Goal: Task Accomplishment & Management: Use online tool/utility

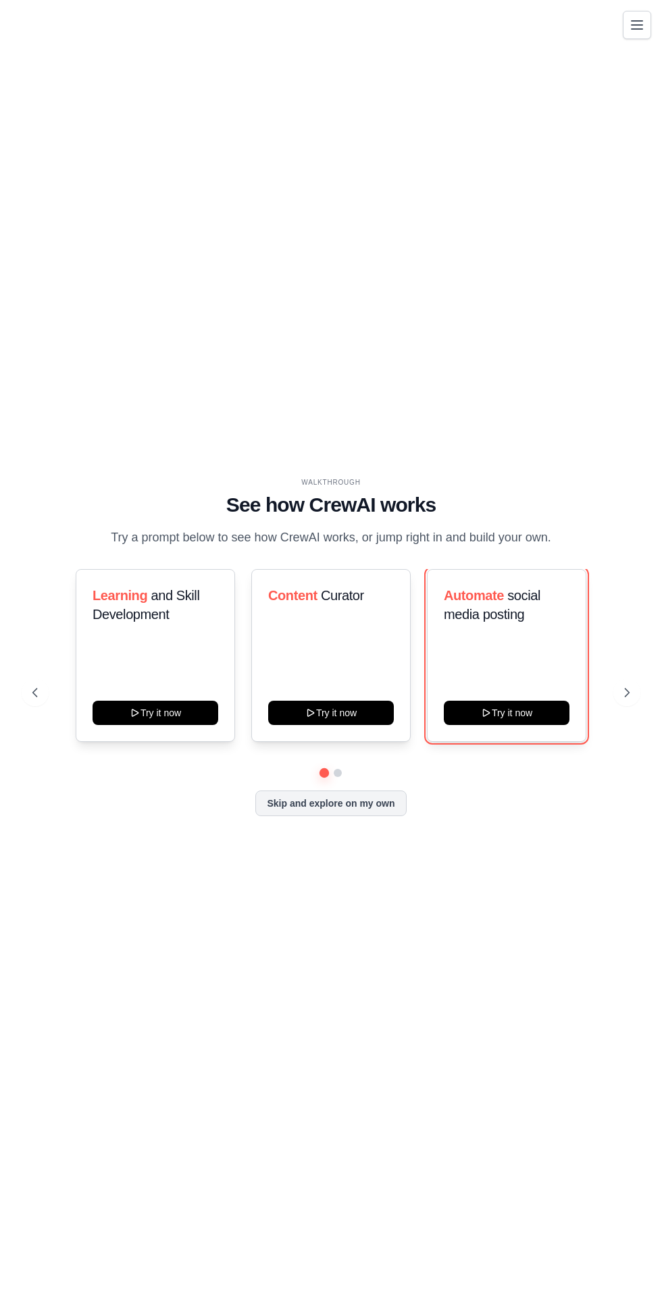
click at [535, 725] on button "Try it now" at bounding box center [507, 713] width 126 height 24
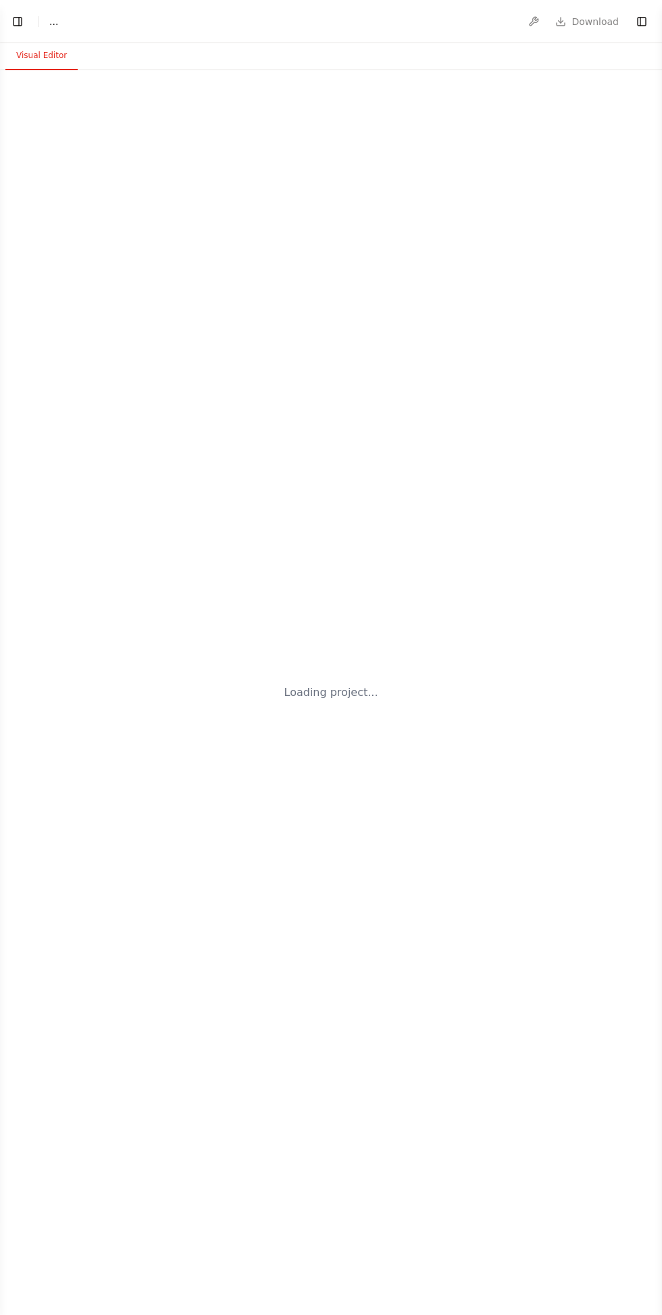
select select "****"
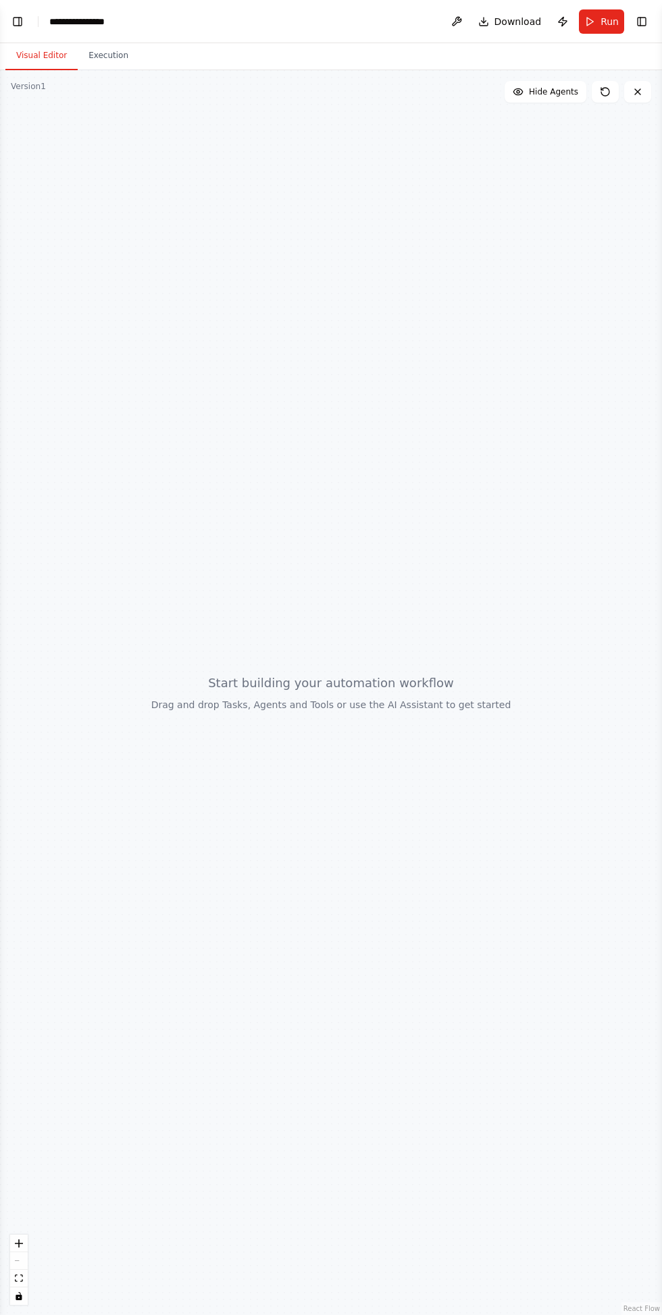
click at [94, 51] on button "Execution" at bounding box center [108, 56] width 61 height 28
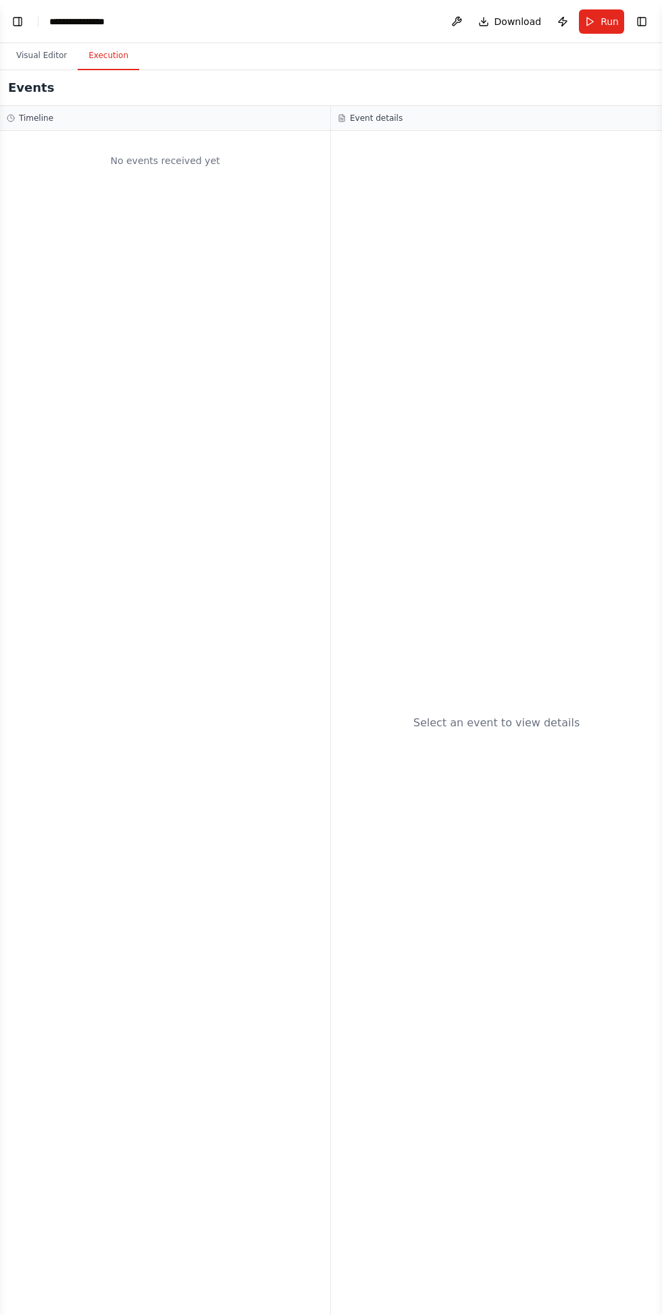
click at [39, 55] on button "Visual Editor" at bounding box center [41, 56] width 72 height 28
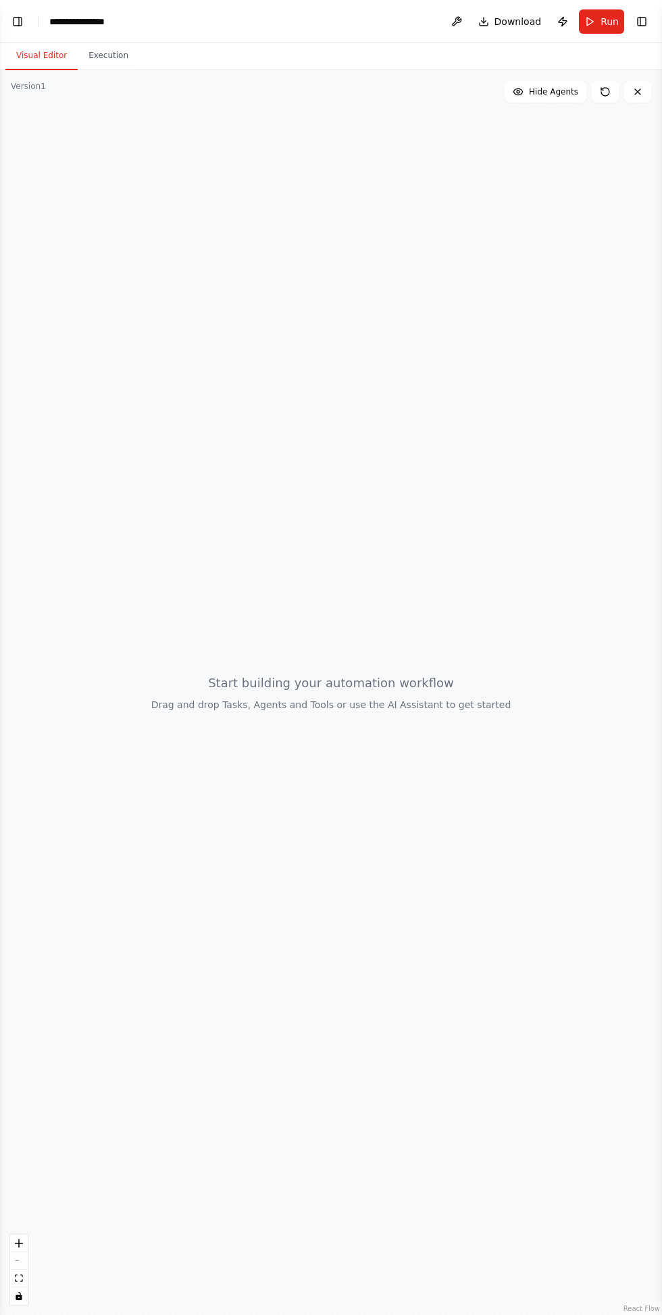
click at [21, 26] on button "Toggle Left Sidebar" at bounding box center [17, 21] width 19 height 19
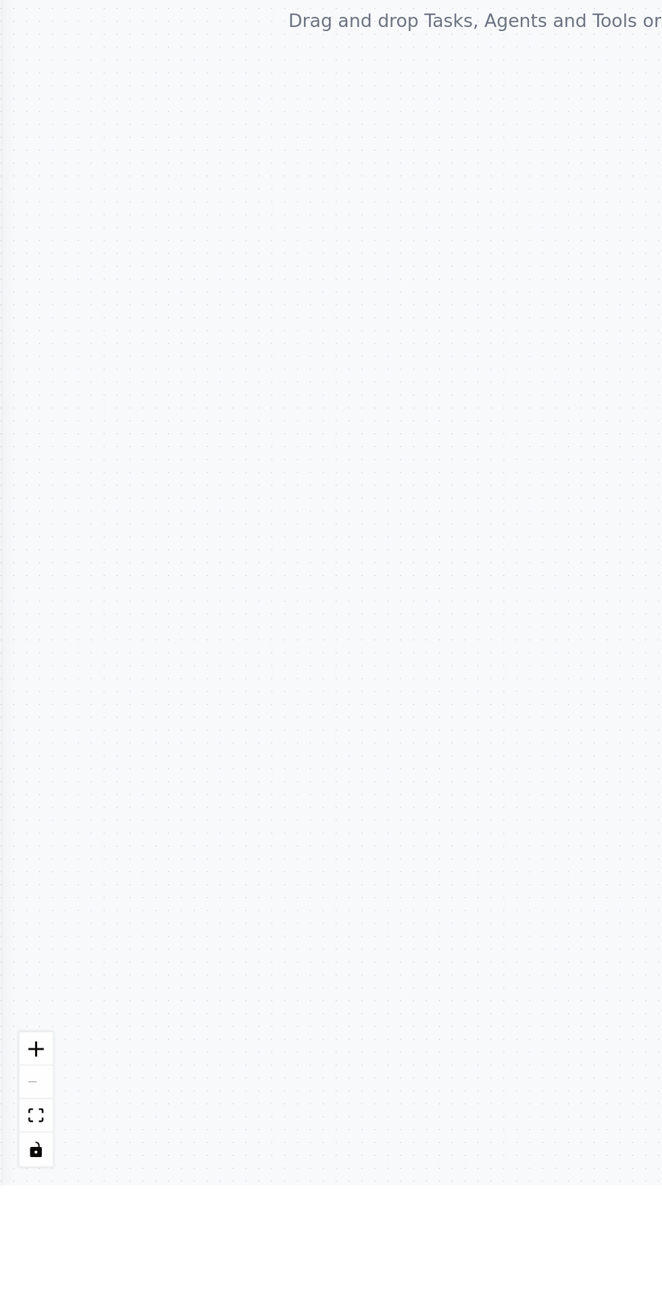
click at [11, 639] on div at bounding box center [331, 692] width 662 height 1245
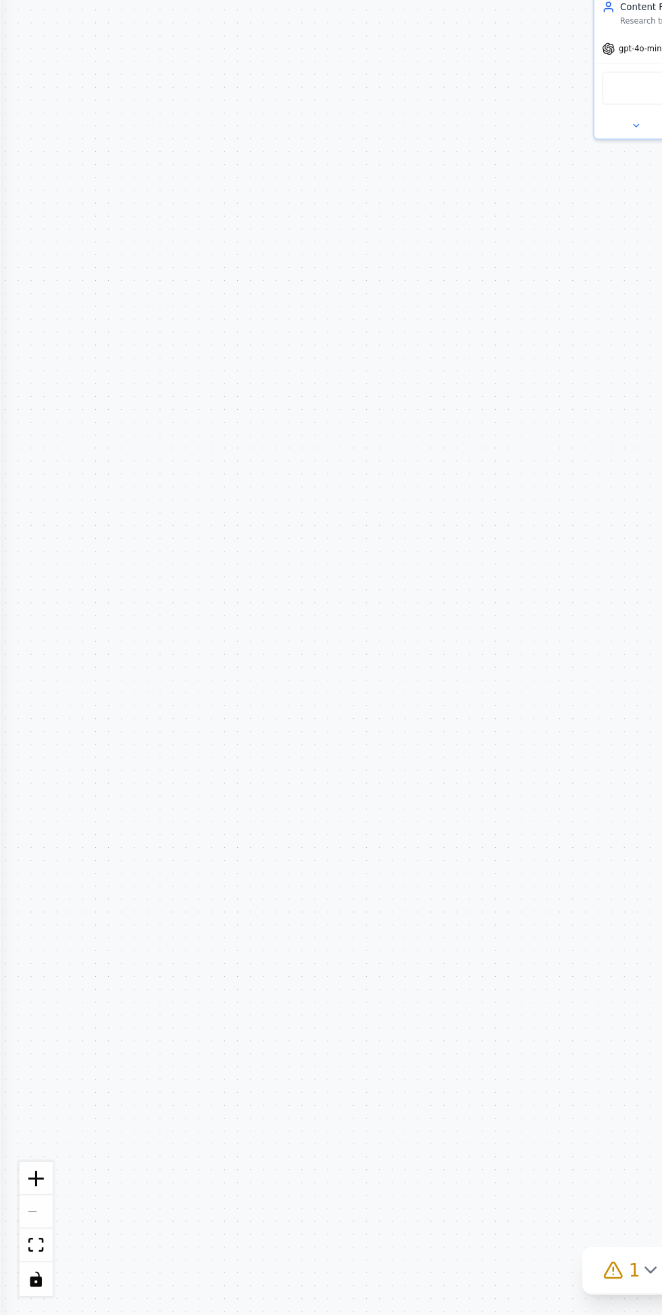
click at [184, 1002] on div "Content Research Analyst Research trending topics and industry insights in {ind…" at bounding box center [331, 692] width 662 height 1245
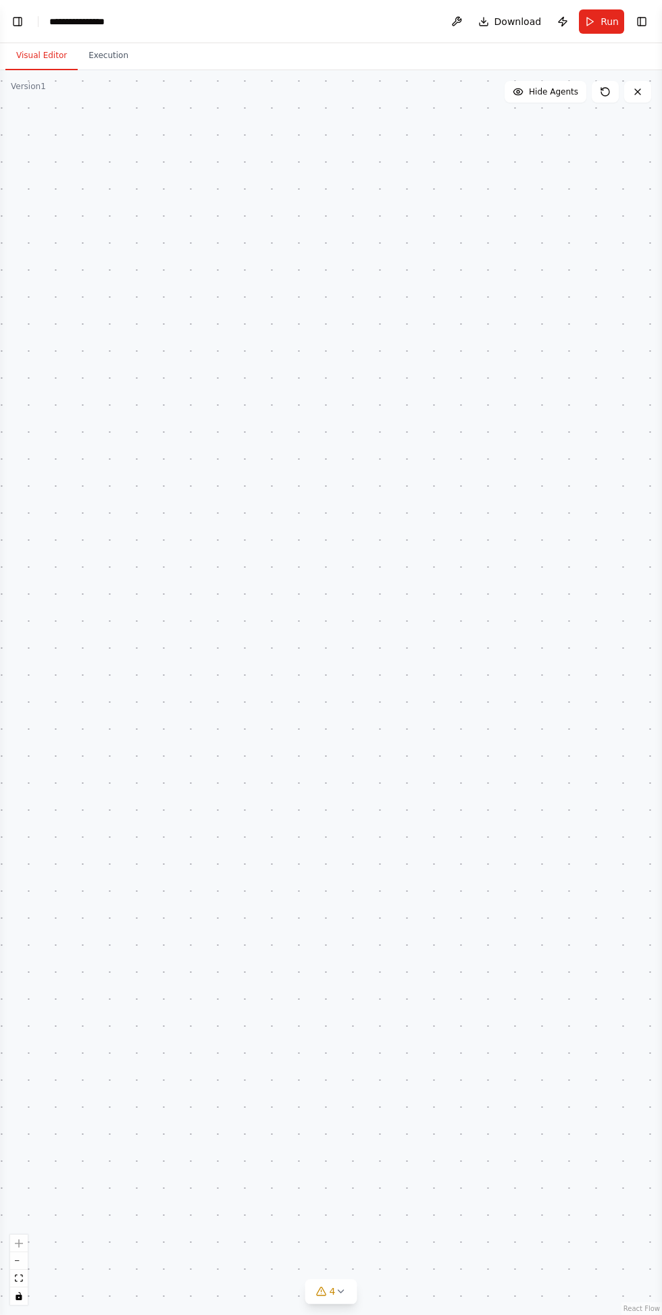
click at [342, 1287] on icon at bounding box center [340, 1291] width 11 height 11
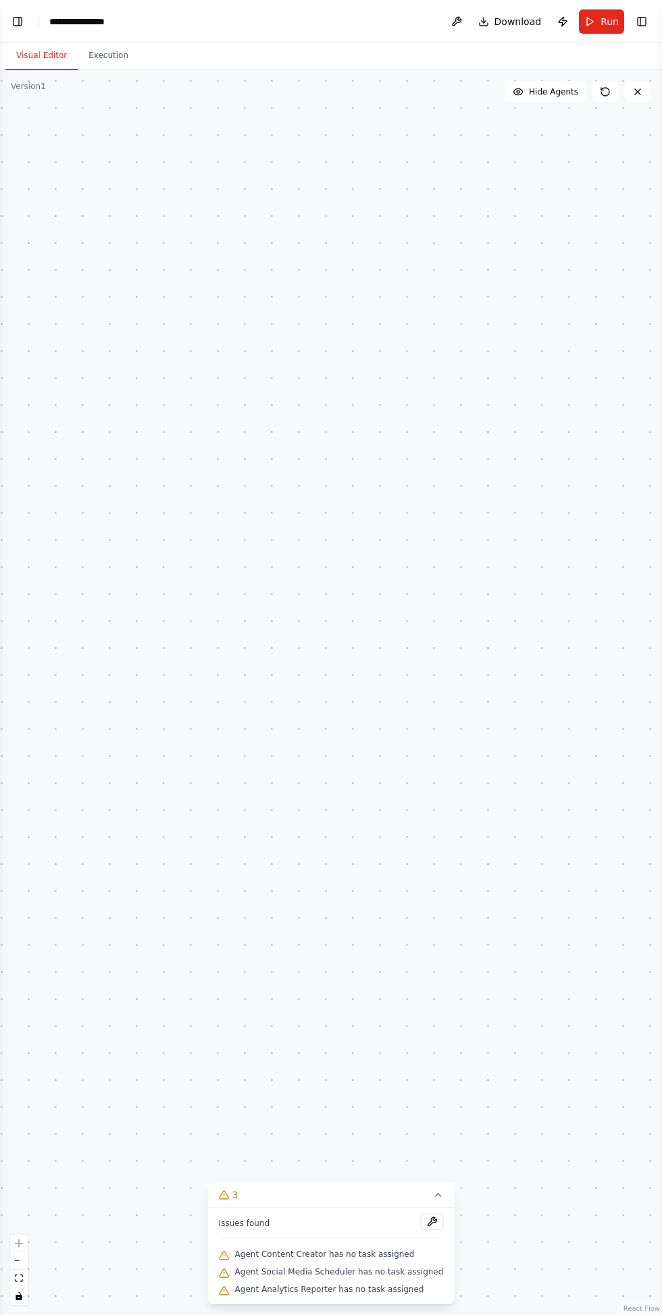
click at [392, 755] on div ".deletable-edge-delete-btn { width: 20px; height: 20px; border: 0px solid #ffff…" at bounding box center [331, 692] width 662 height 1245
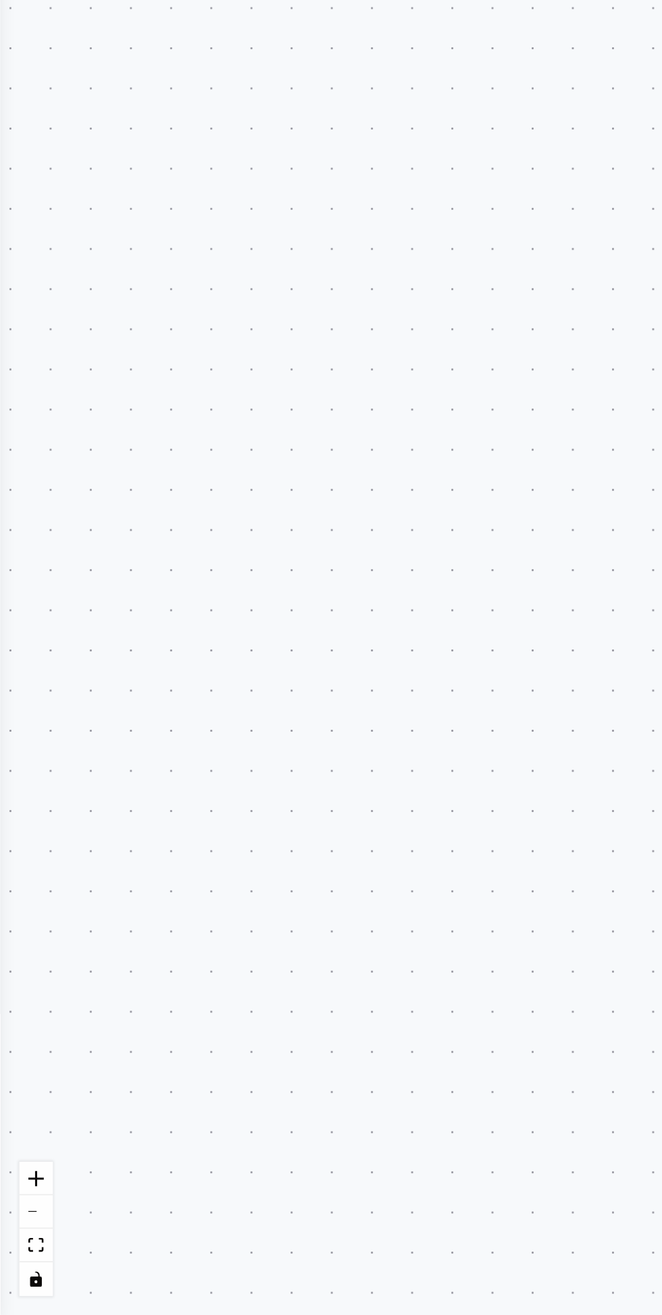
click at [14, 1280] on button "fit view" at bounding box center [19, 1279] width 18 height 18
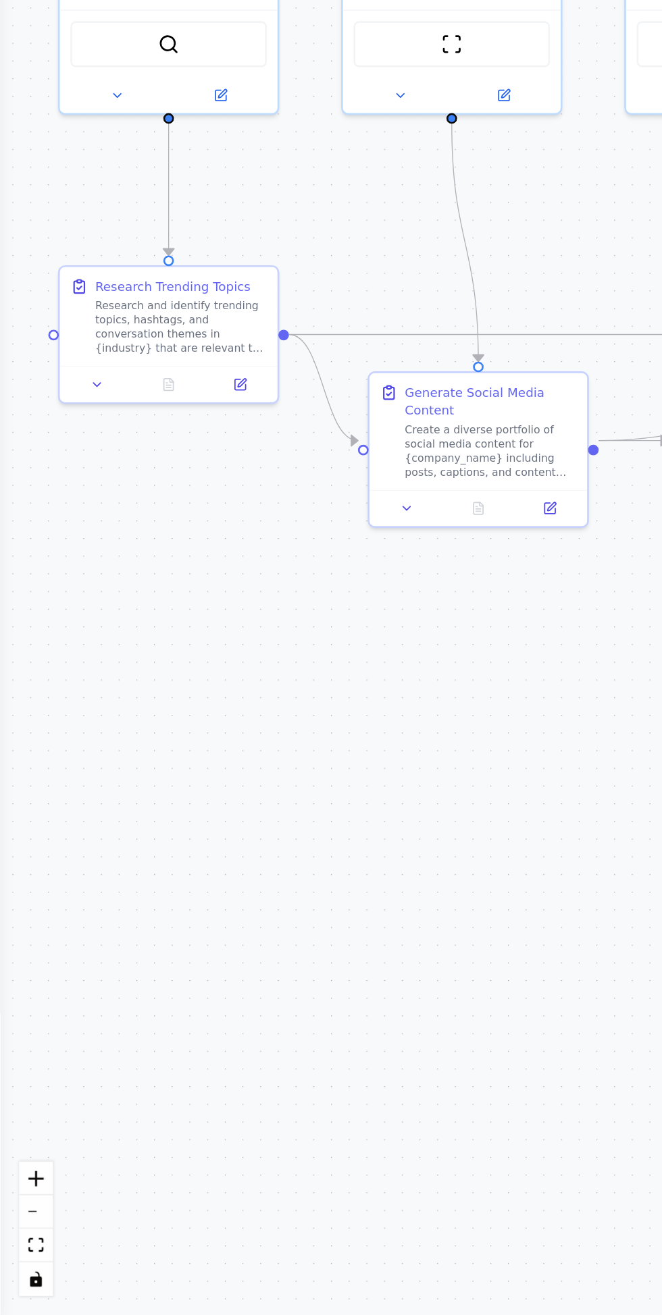
click at [14, 1279] on button "fit view" at bounding box center [19, 1279] width 18 height 18
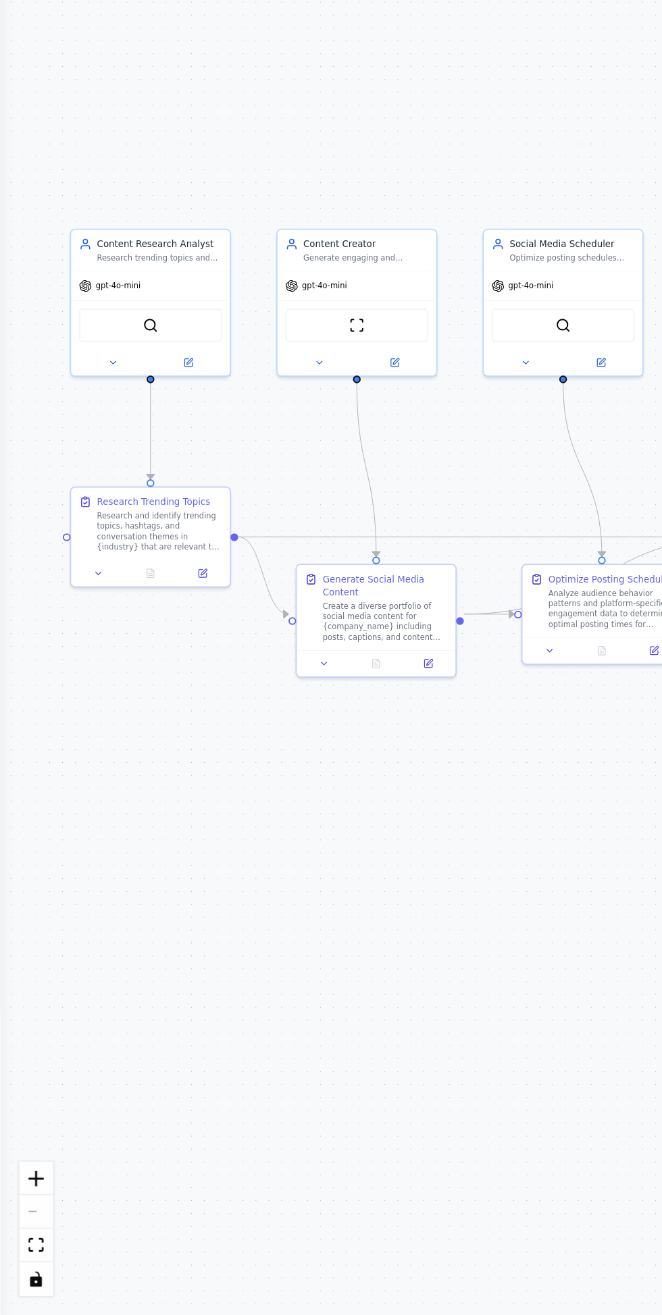
click at [14, 1275] on button "fit view" at bounding box center [19, 1279] width 18 height 18
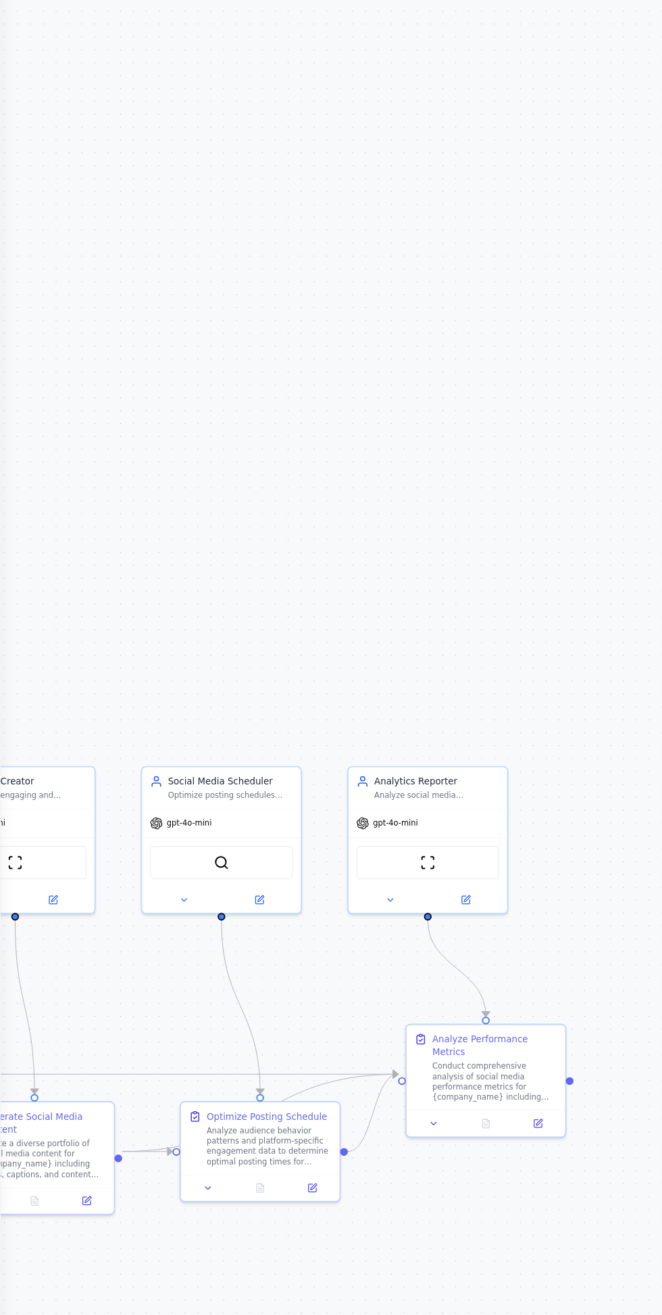
scroll to position [0, 0]
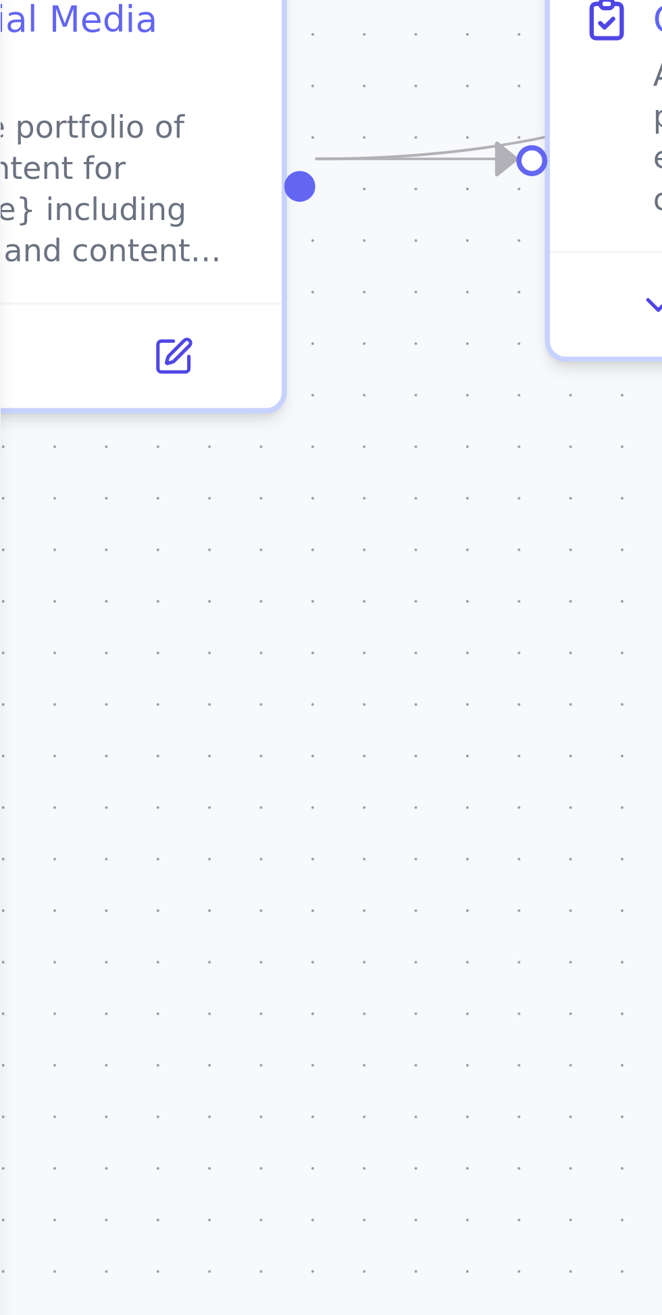
click at [217, 851] on div ".deletable-edge-delete-btn { width: 20px; height: 20px; border: 0px solid #ffff…" at bounding box center [331, 692] width 662 height 1245
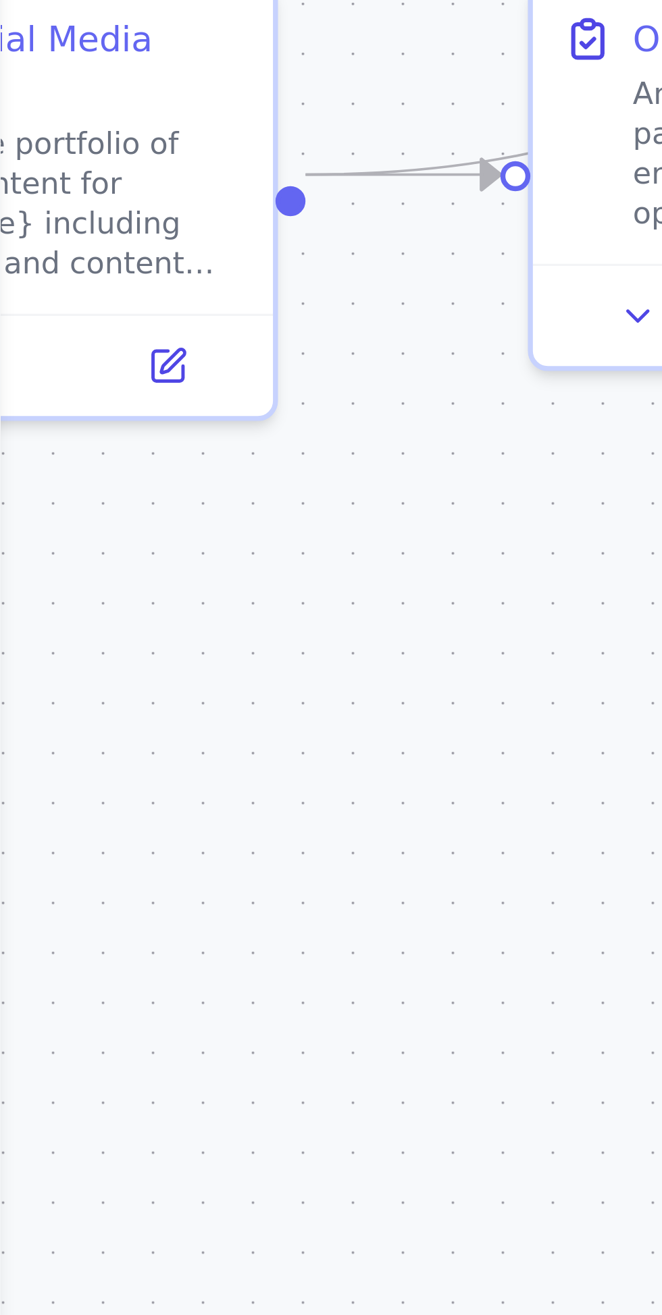
click at [363, 891] on div ".deletable-edge-delete-btn { width: 20px; height: 20px; border: 0px solid #ffff…" at bounding box center [331, 692] width 662 height 1245
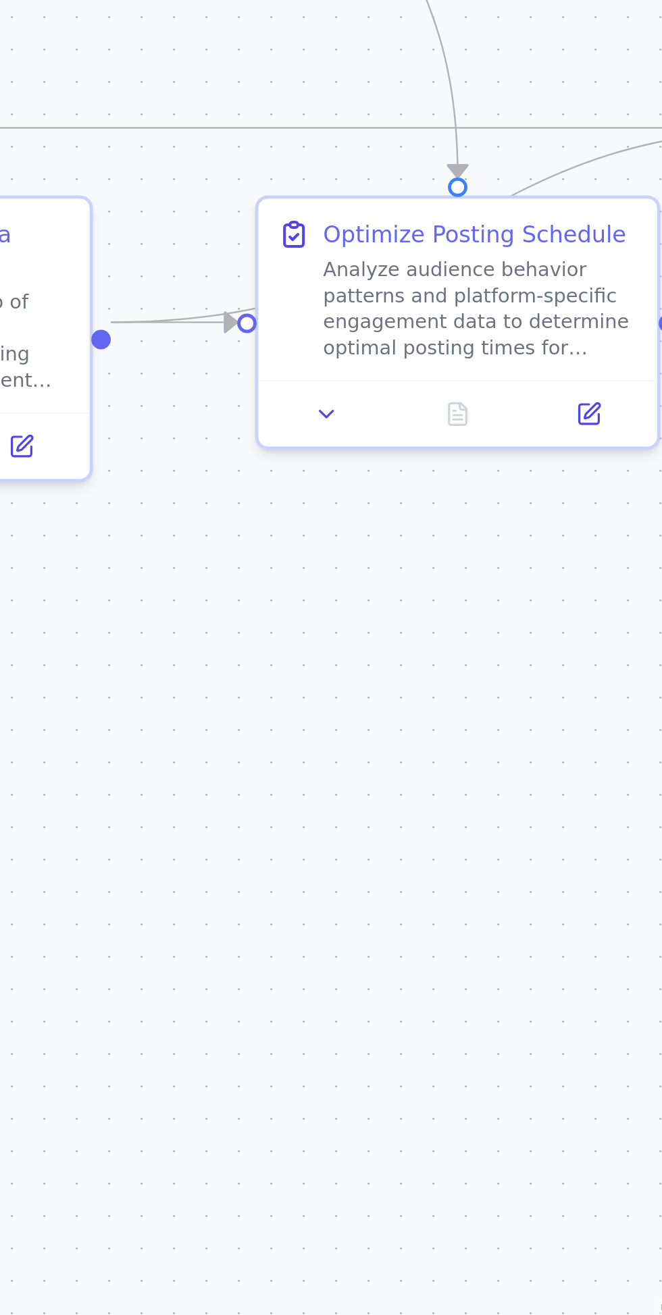
scroll to position [87, 0]
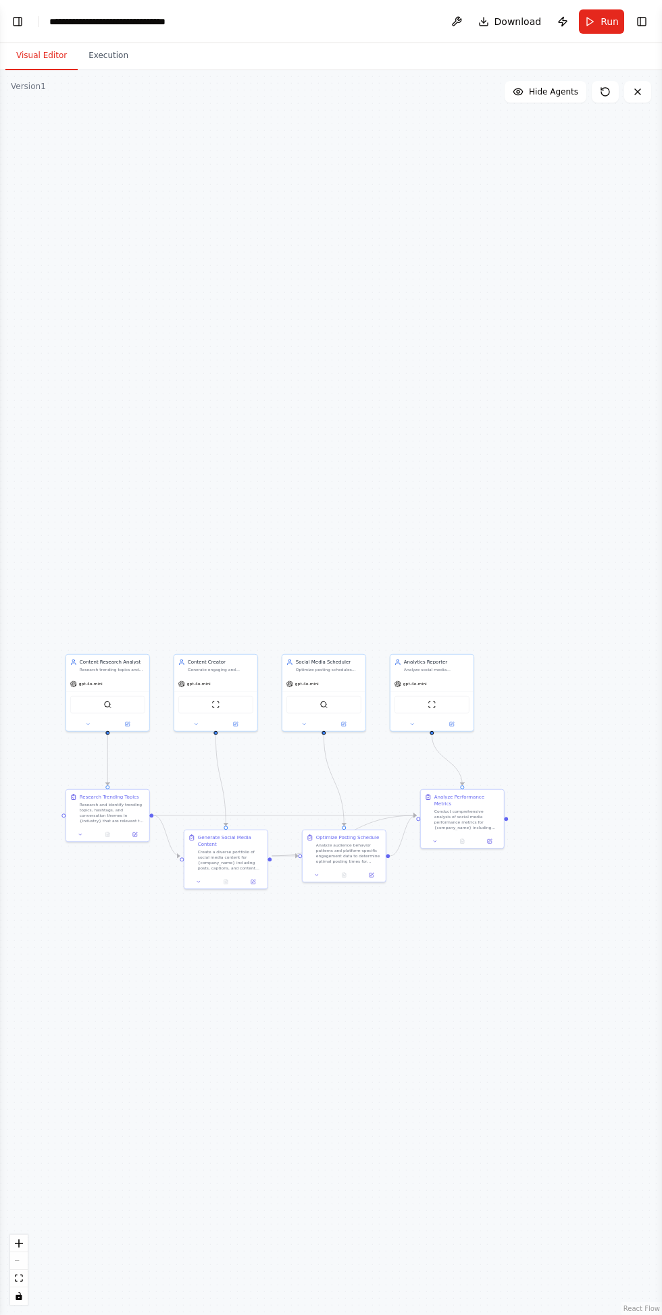
click at [640, 86] on icon at bounding box center [637, 91] width 11 height 11
click at [635, 70] on div ".deletable-edge-delete-btn { width: 20px; height: 20px; border: 0px solid #ffff…" at bounding box center [331, 692] width 662 height 1245
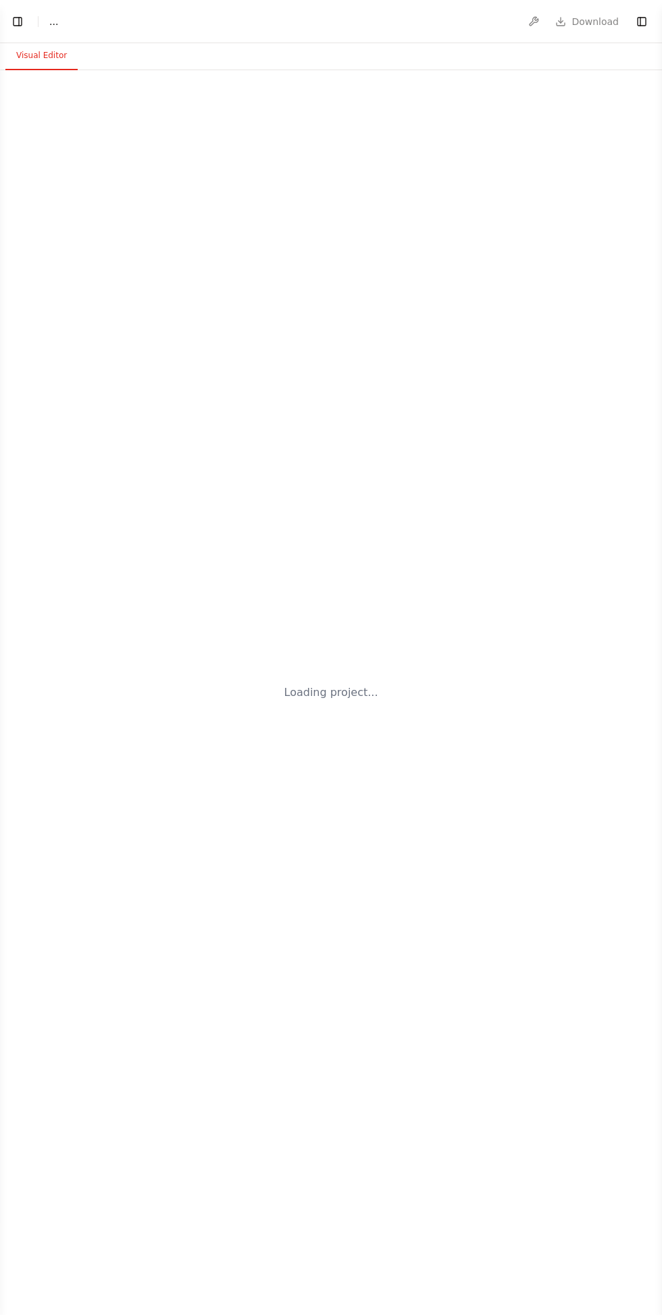
select select "****"
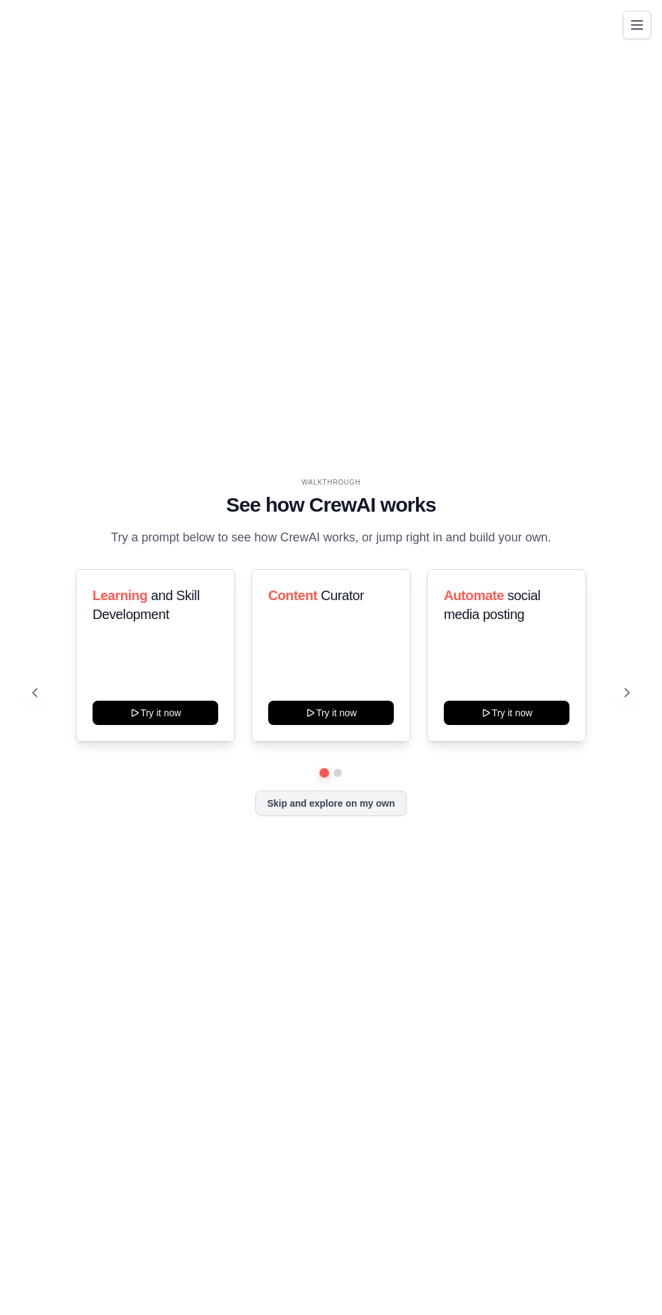
click at [627, 699] on icon at bounding box center [627, 693] width 14 height 14
click at [628, 699] on icon at bounding box center [627, 693] width 14 height 14
click at [165, 725] on button "Try it now" at bounding box center [155, 713] width 126 height 24
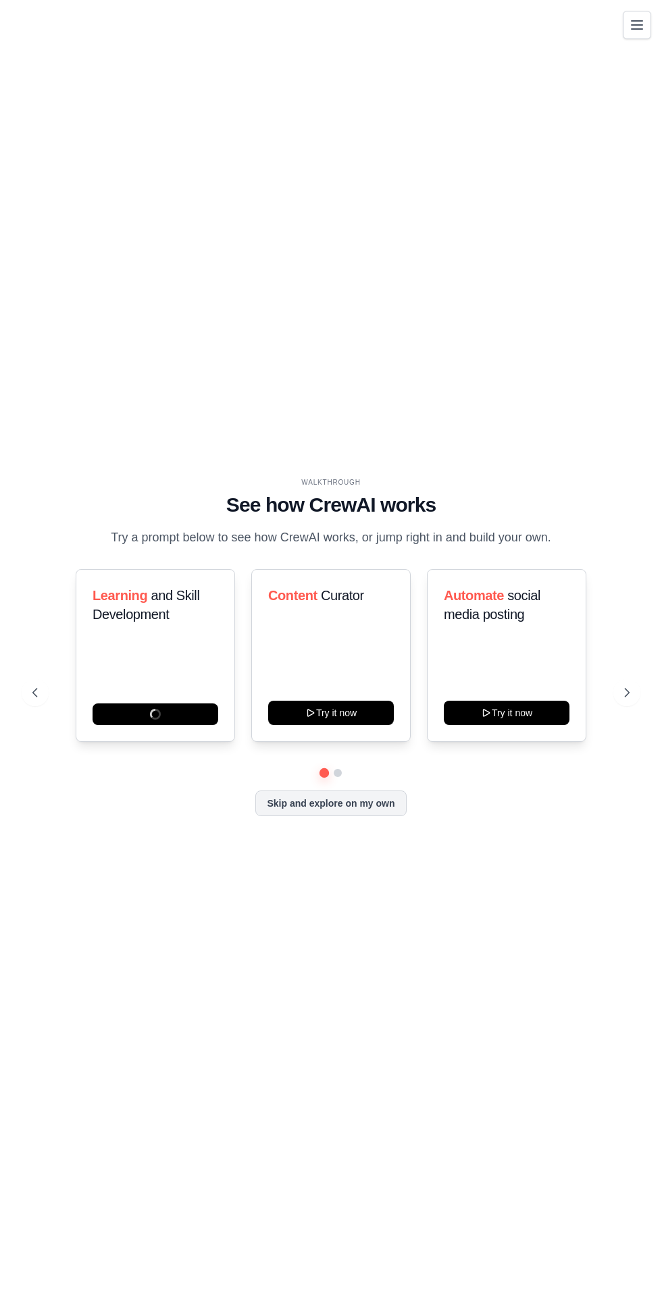
click at [363, 816] on button "Skip and explore on my own" at bounding box center [330, 804] width 151 height 26
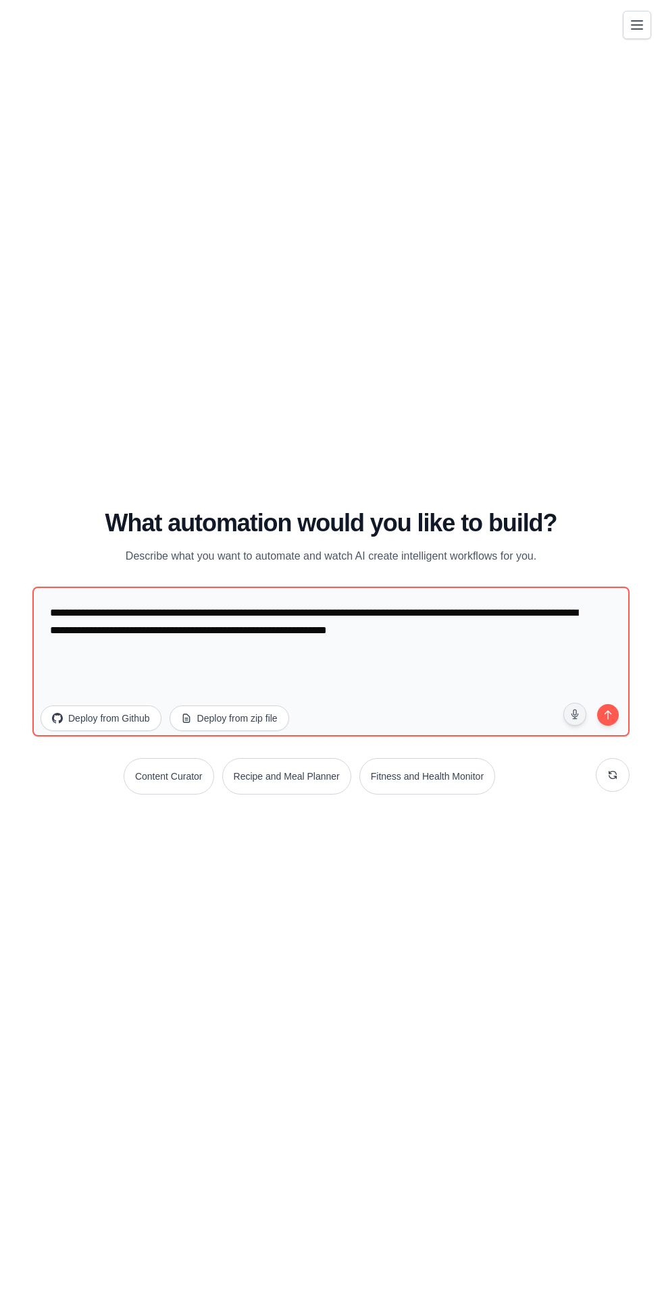
click at [637, 26] on icon "Toggle navigation" at bounding box center [637, 25] width 16 height 16
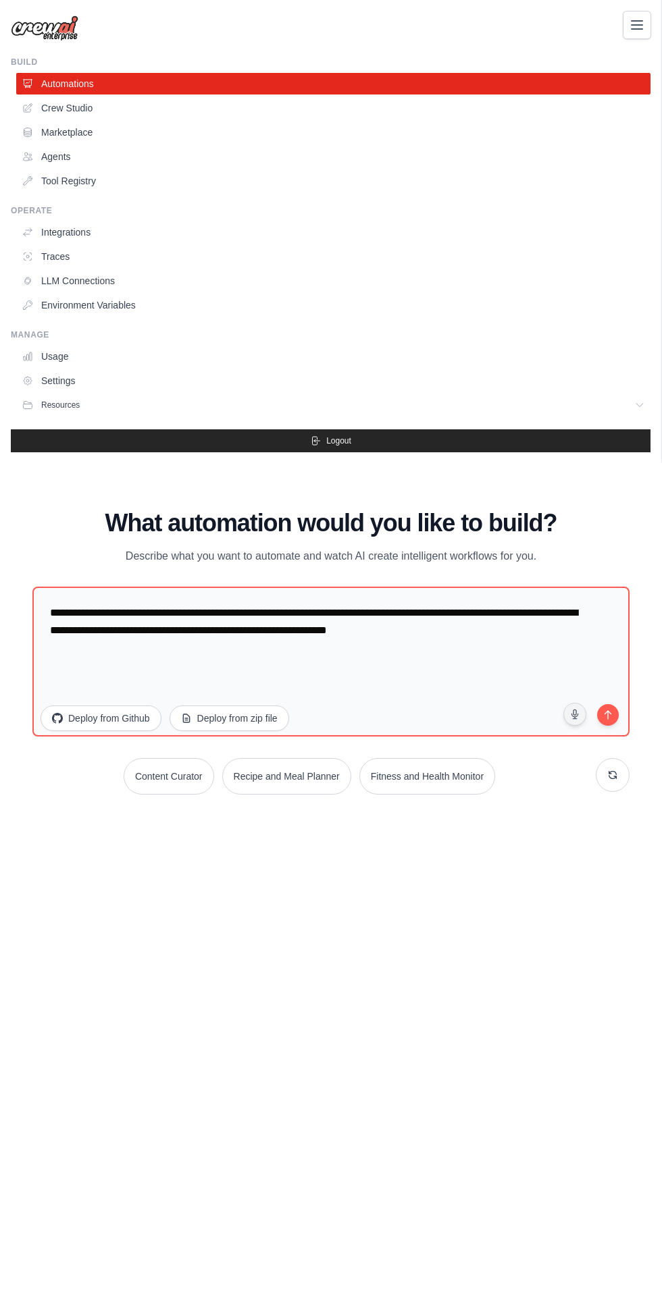
click at [330, 348] on link "Usage" at bounding box center [333, 357] width 634 height 22
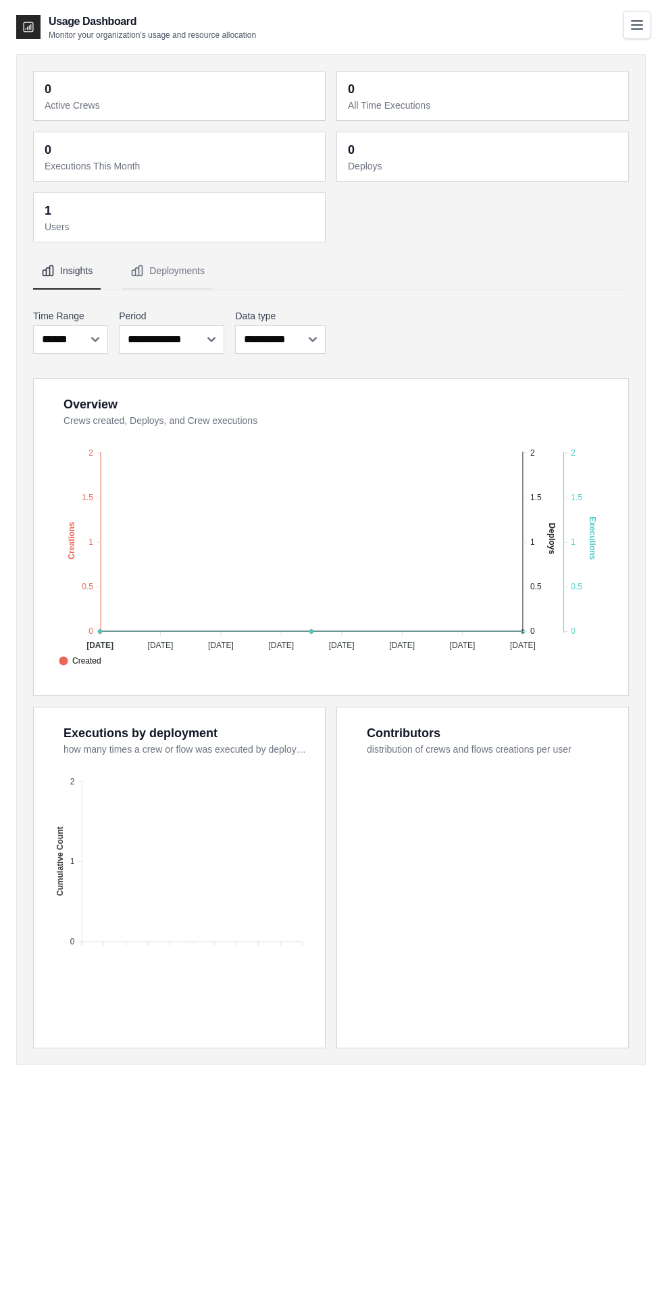
click at [633, 27] on icon "Toggle navigation" at bounding box center [637, 25] width 16 height 16
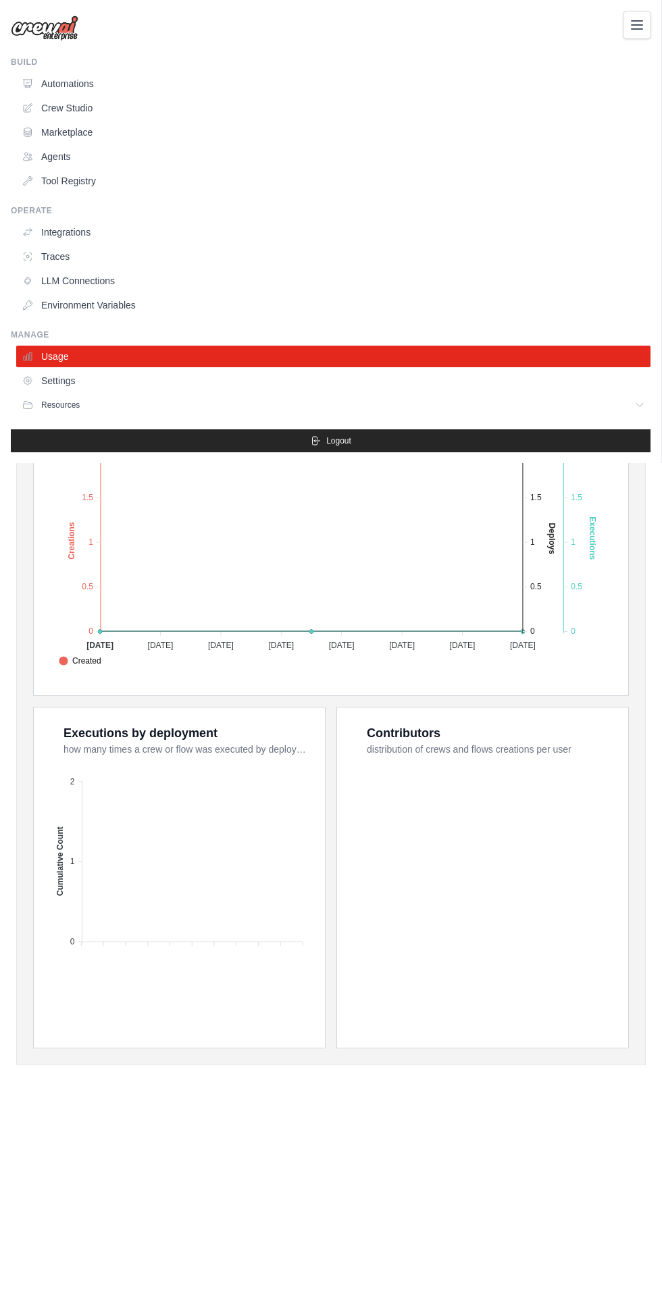
click at [190, 359] on link "Usage" at bounding box center [333, 357] width 634 height 22
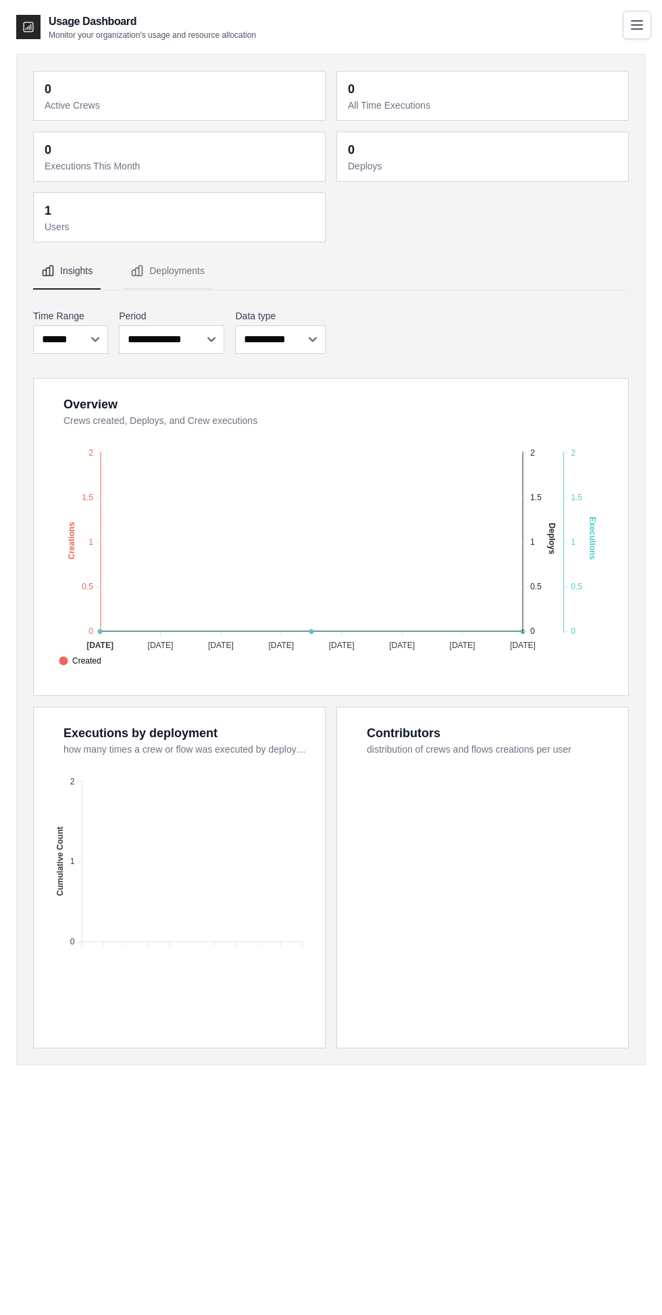
click at [633, 28] on icon "Toggle navigation" at bounding box center [636, 25] width 11 height 8
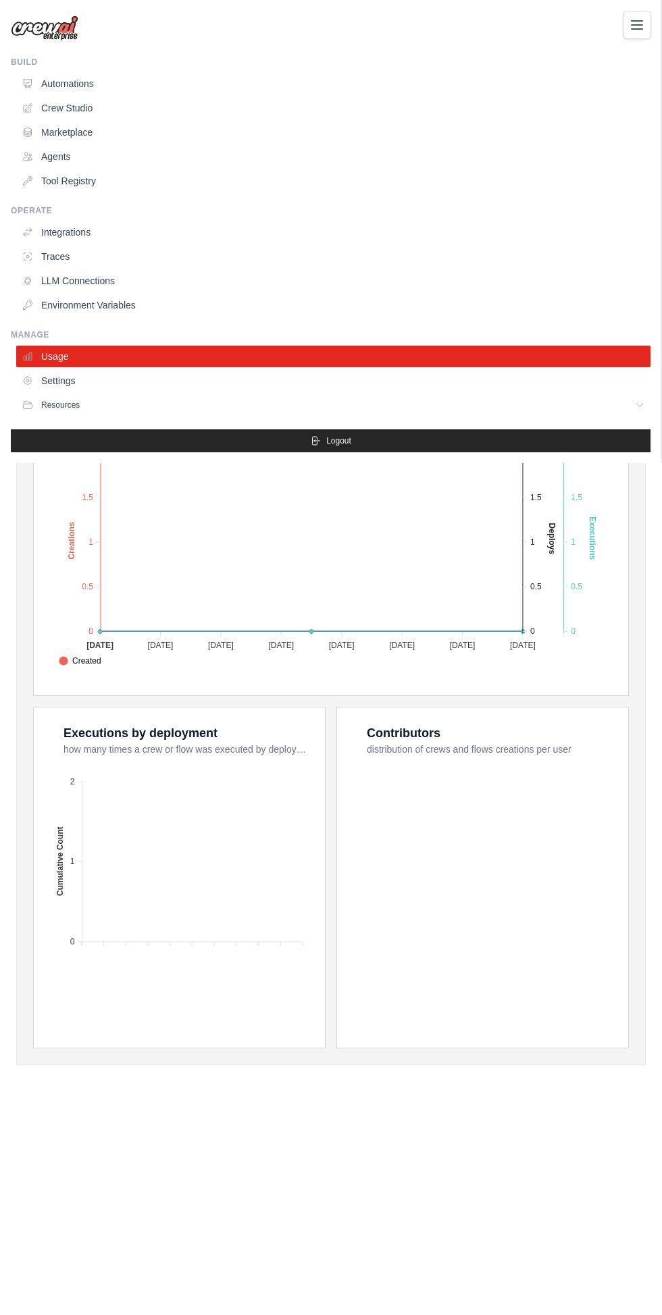
click at [44, 404] on span "Resources" at bounding box center [60, 405] width 38 height 11
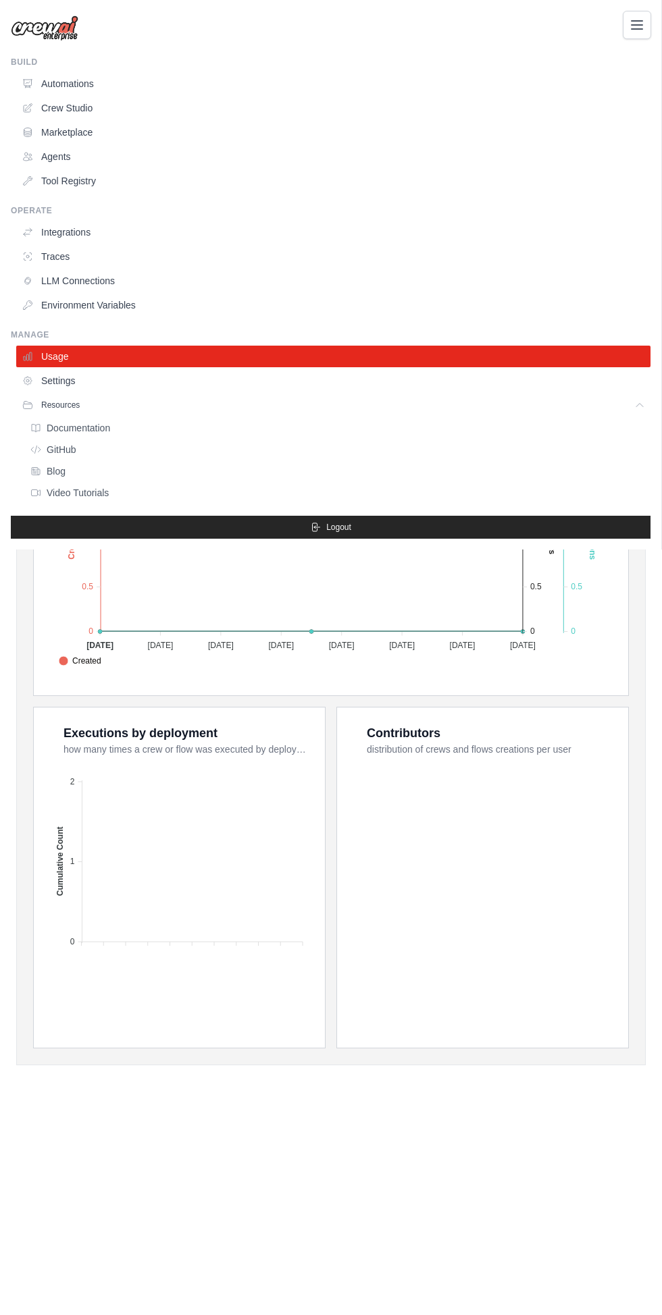
click at [43, 384] on link "Settings" at bounding box center [333, 381] width 634 height 22
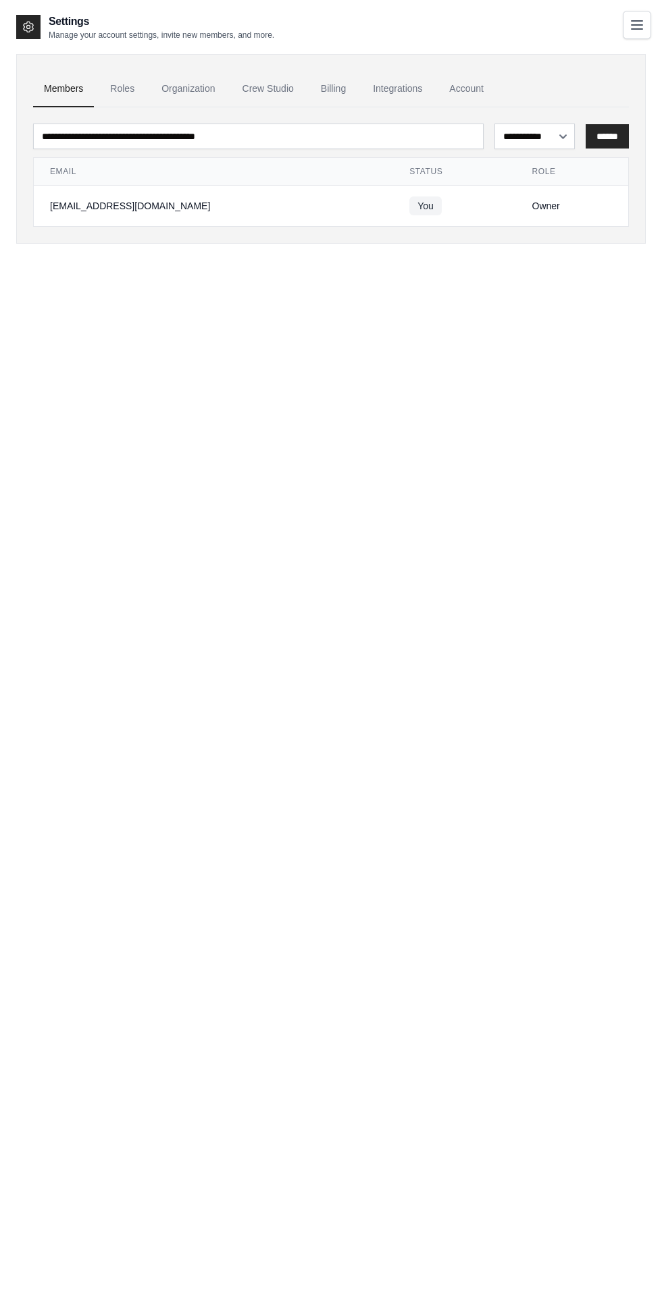
click at [349, 89] on link "Billing" at bounding box center [333, 89] width 47 height 36
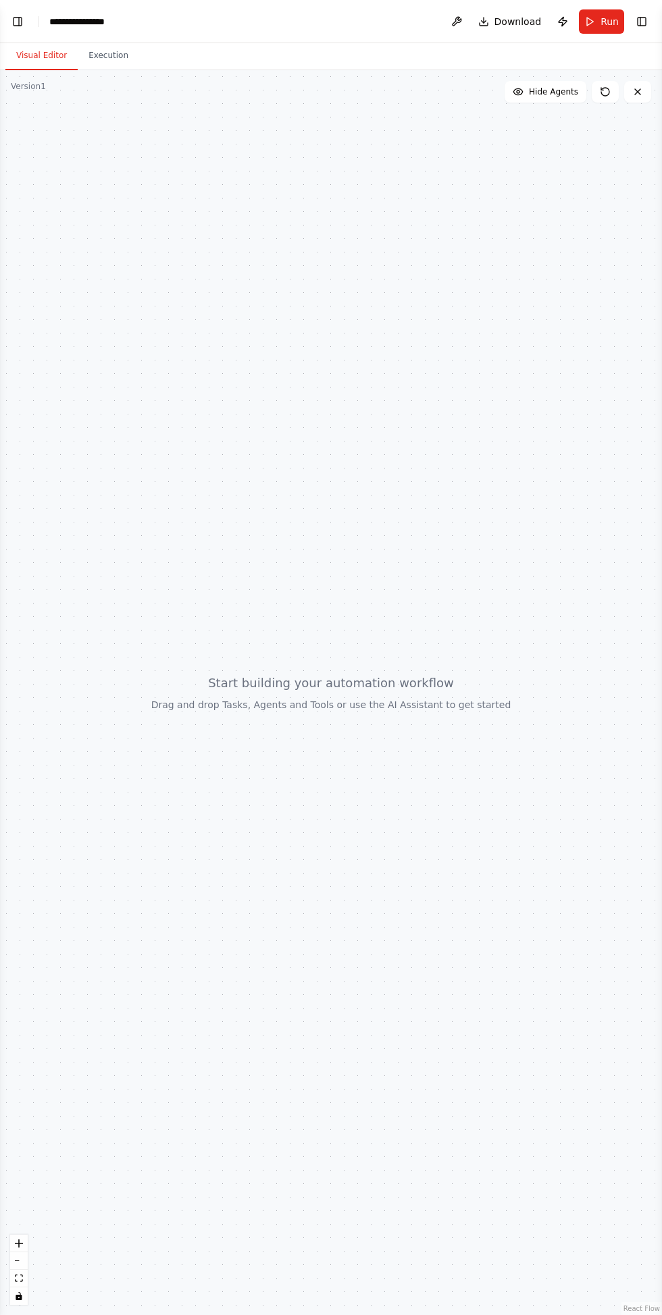
click at [26, 20] on button "Toggle Left Sidebar" at bounding box center [17, 21] width 19 height 19
click at [641, 23] on button "Toggle Right Sidebar" at bounding box center [641, 21] width 19 height 19
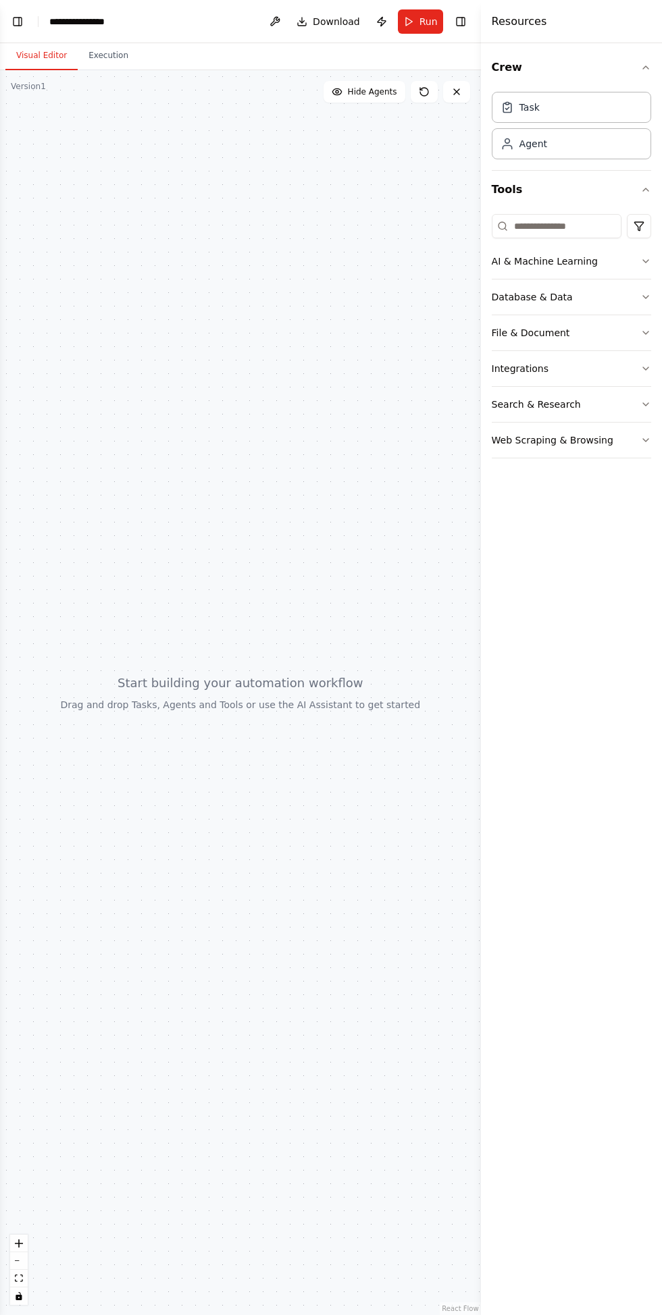
click at [628, 298] on button "Database & Data" at bounding box center [571, 297] width 159 height 35
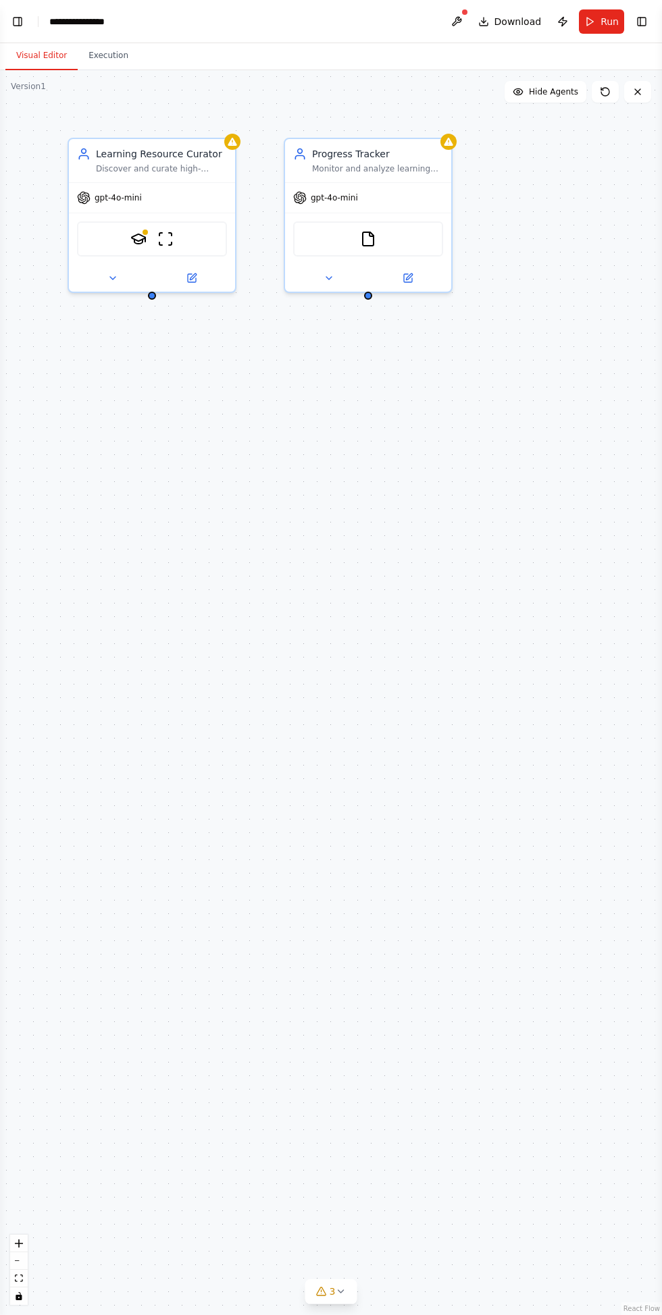
click at [20, 20] on button "Toggle Left Sidebar" at bounding box center [17, 21] width 19 height 19
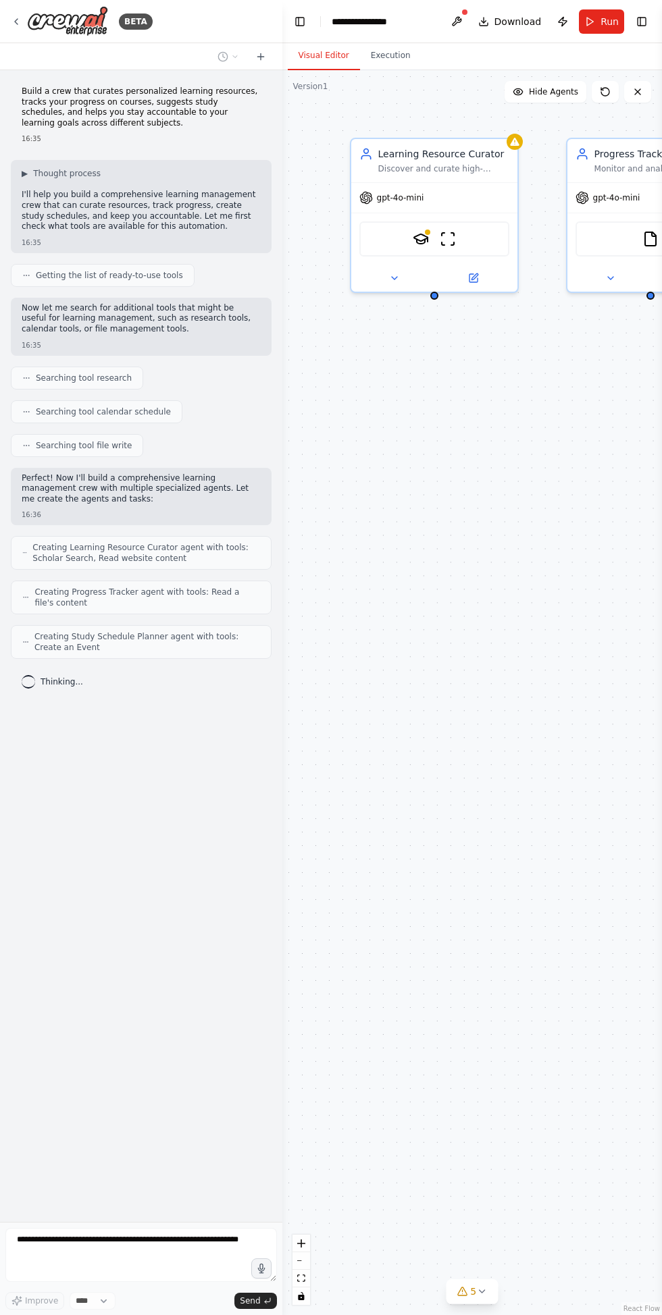
click at [56, 34] on img at bounding box center [67, 21] width 81 height 30
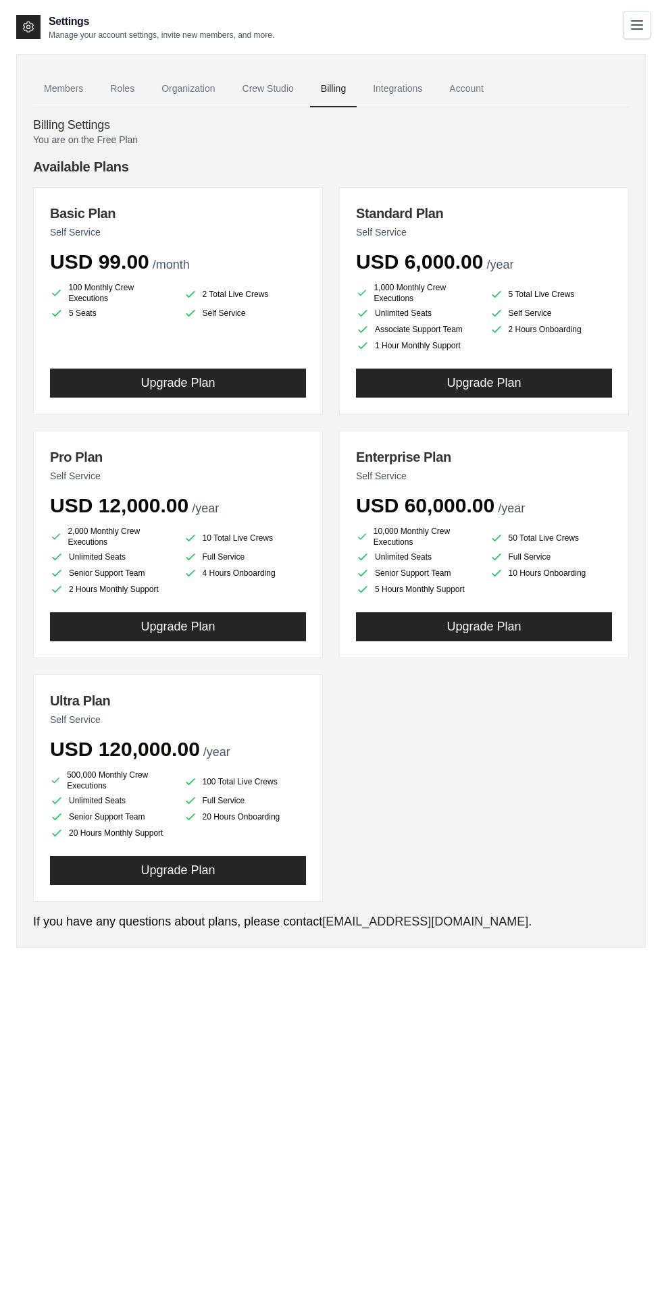
click at [51, 92] on link "Members" at bounding box center [63, 89] width 61 height 36
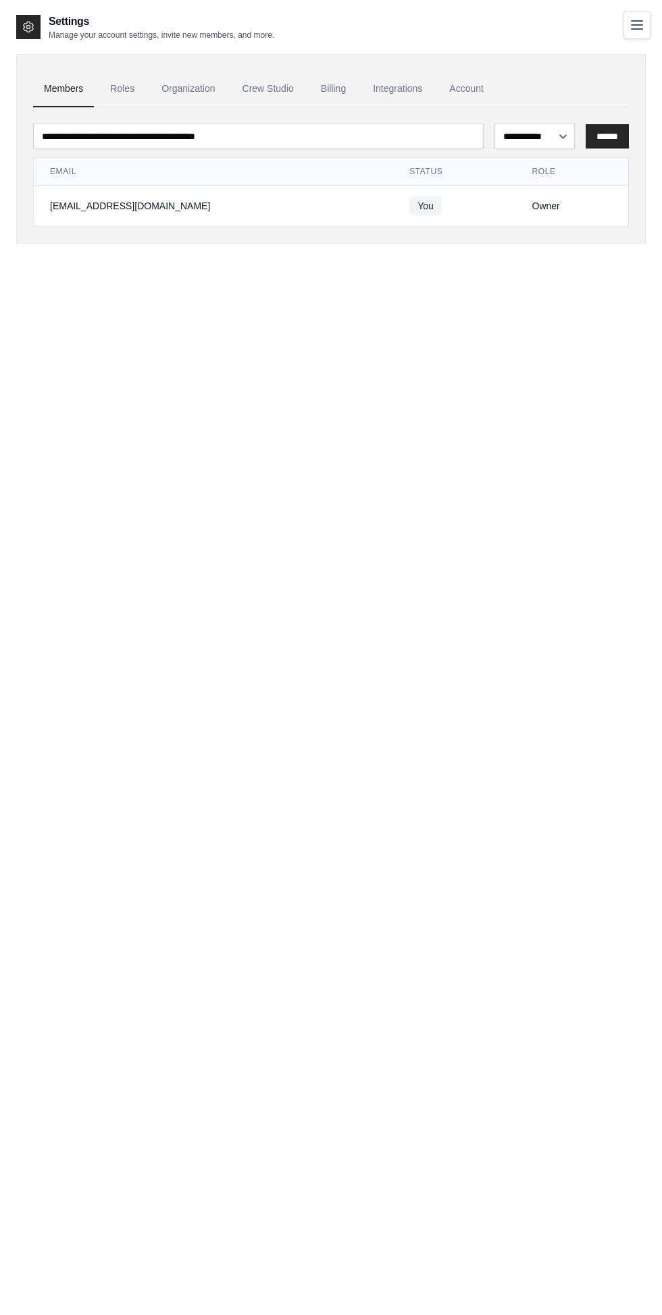
click at [452, 87] on link "Account" at bounding box center [466, 89] width 56 height 36
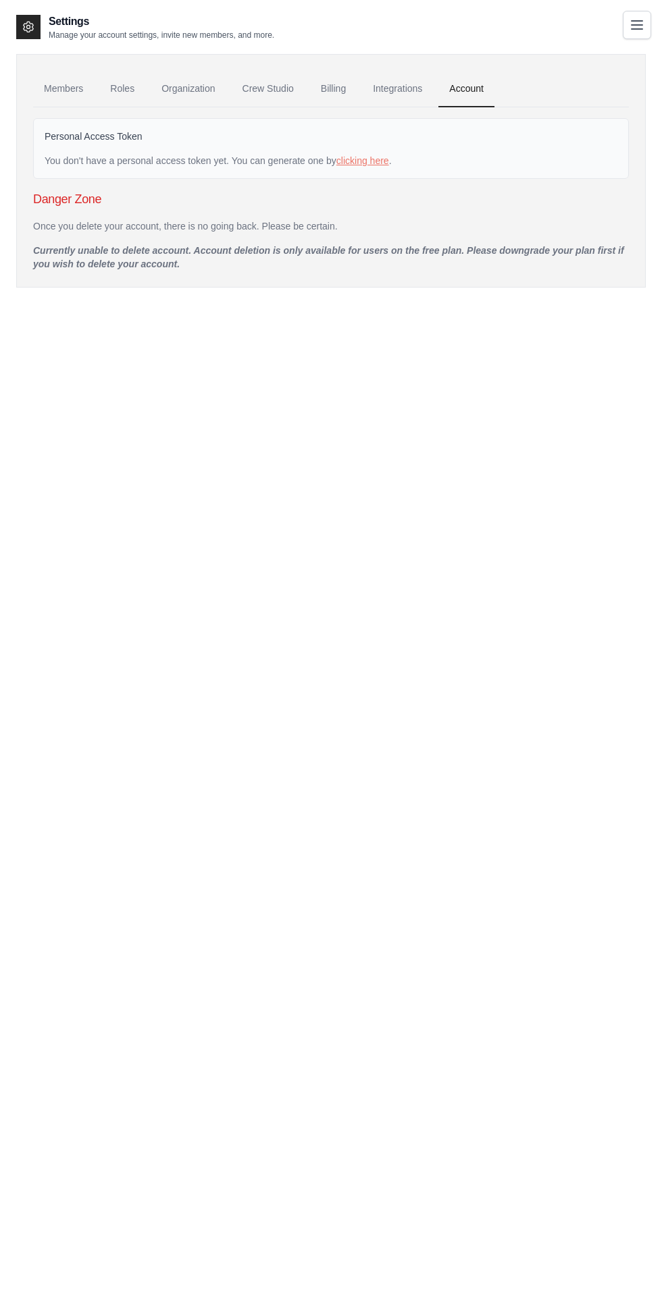
click at [332, 84] on link "Billing" at bounding box center [333, 89] width 47 height 36
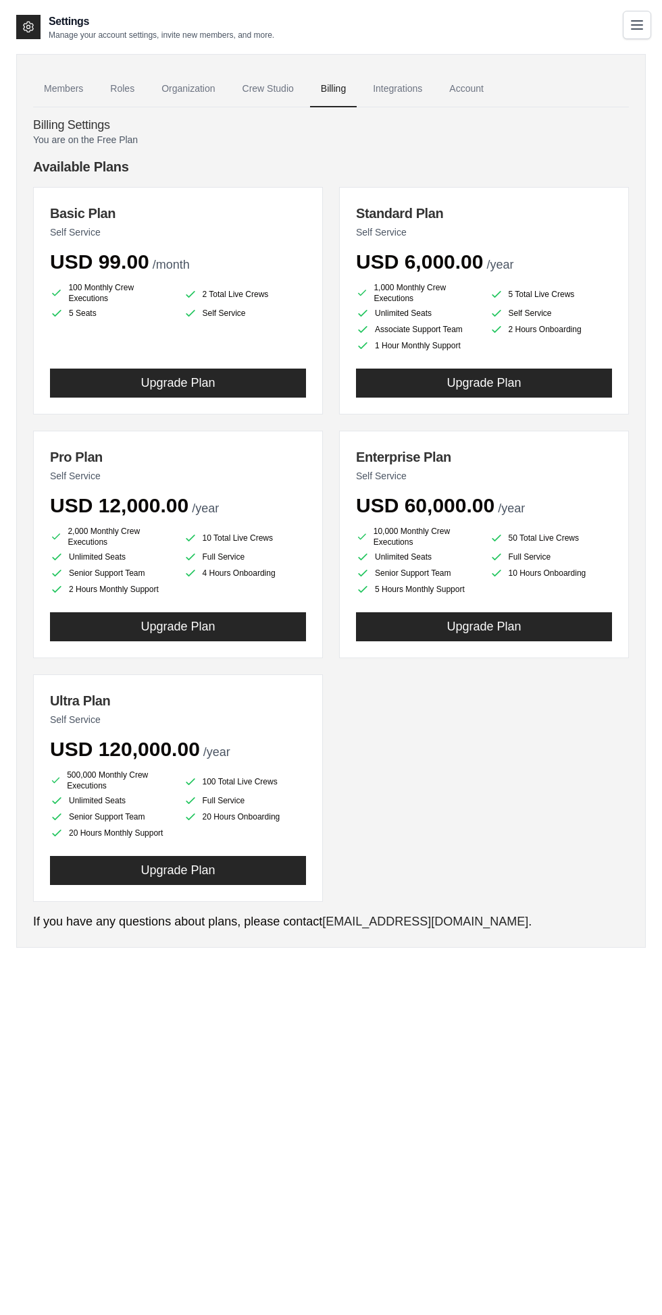
click at [50, 138] on p "You are on the Free Plan" at bounding box center [331, 140] width 596 height 14
click at [49, 90] on link "Members" at bounding box center [63, 89] width 61 height 36
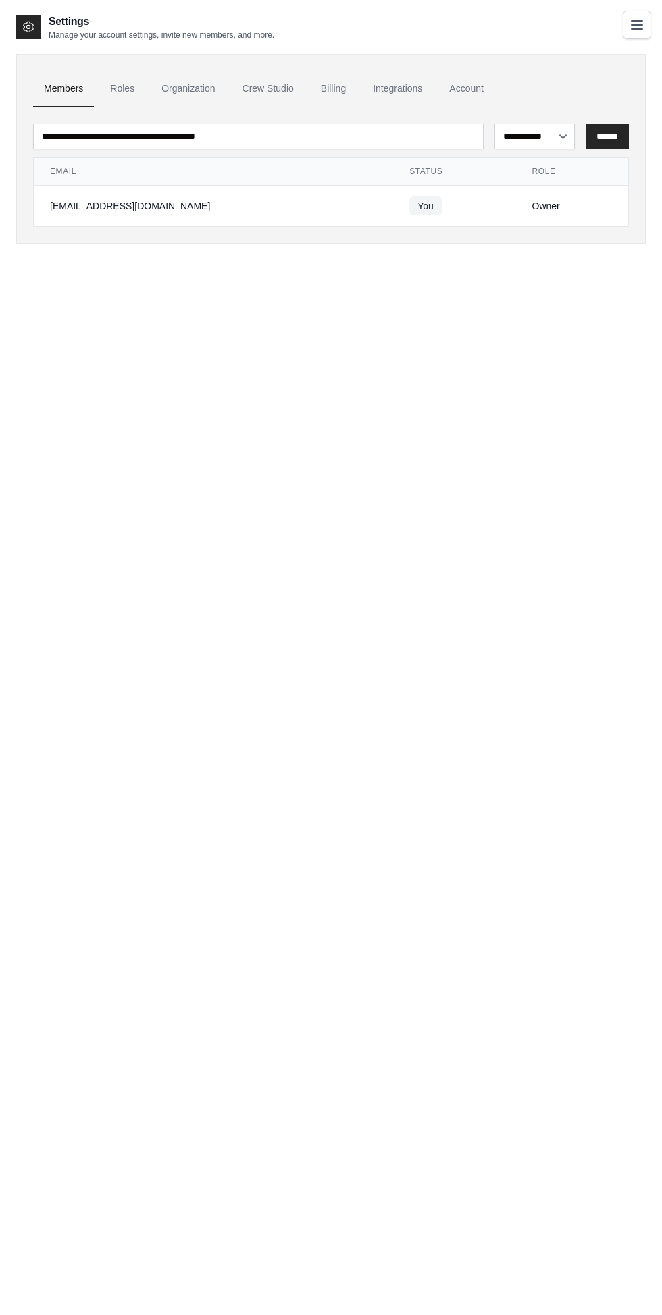
click at [28, 27] on icon at bounding box center [29, 27] width 14 height 14
click at [635, 19] on icon "Toggle navigation" at bounding box center [637, 25] width 16 height 16
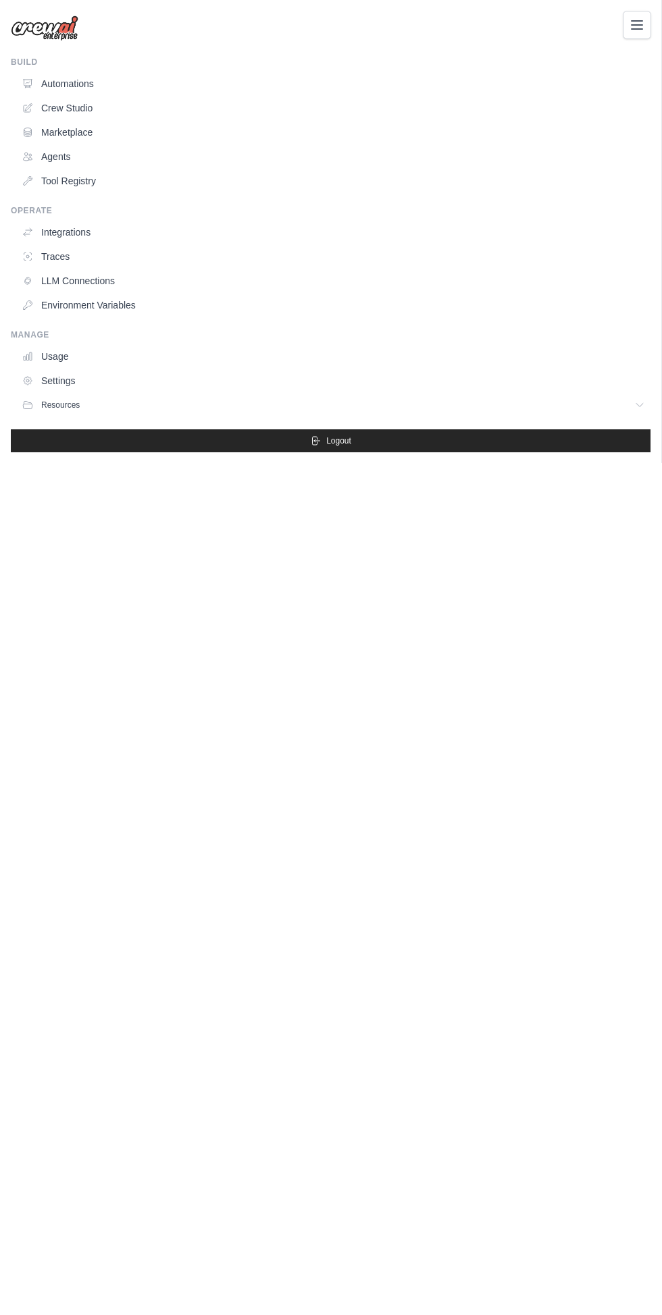
click at [47, 113] on link "Crew Studio" at bounding box center [333, 108] width 634 height 22
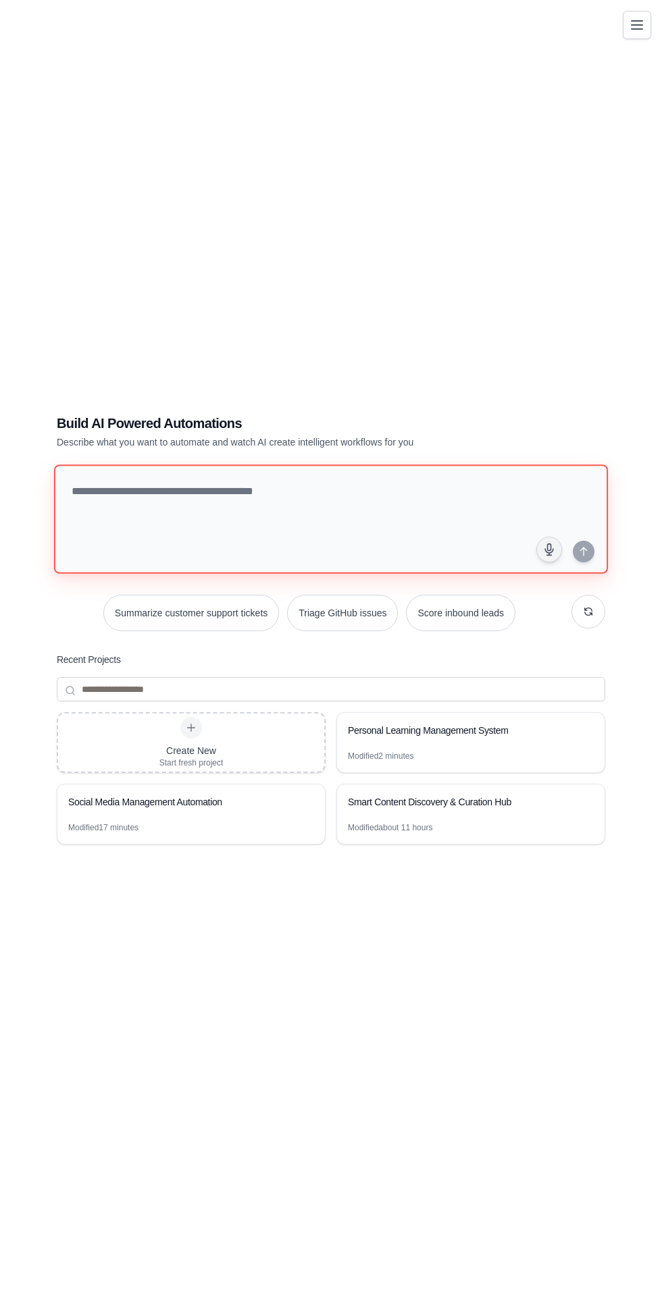
click at [383, 533] on textarea at bounding box center [331, 519] width 554 height 109
type textarea "**********"
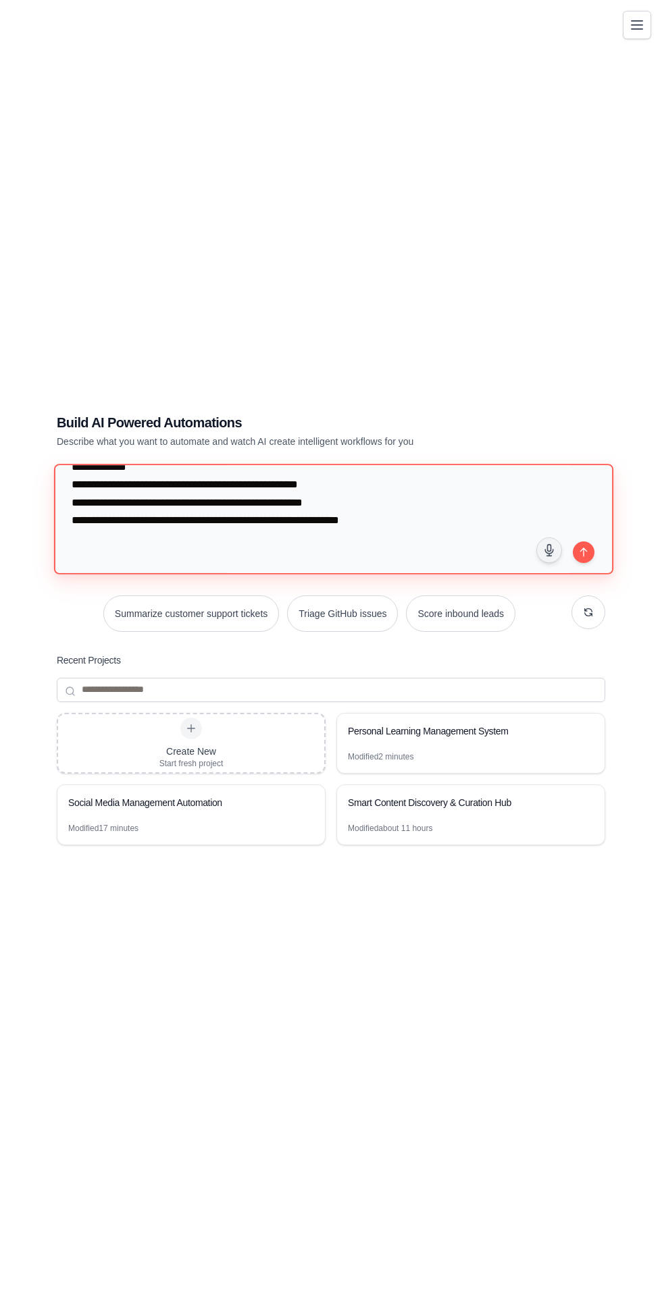
scroll to position [585, 0]
click at [595, 574] on textarea at bounding box center [333, 519] width 559 height 110
click at [601, 574] on textarea at bounding box center [333, 519] width 559 height 110
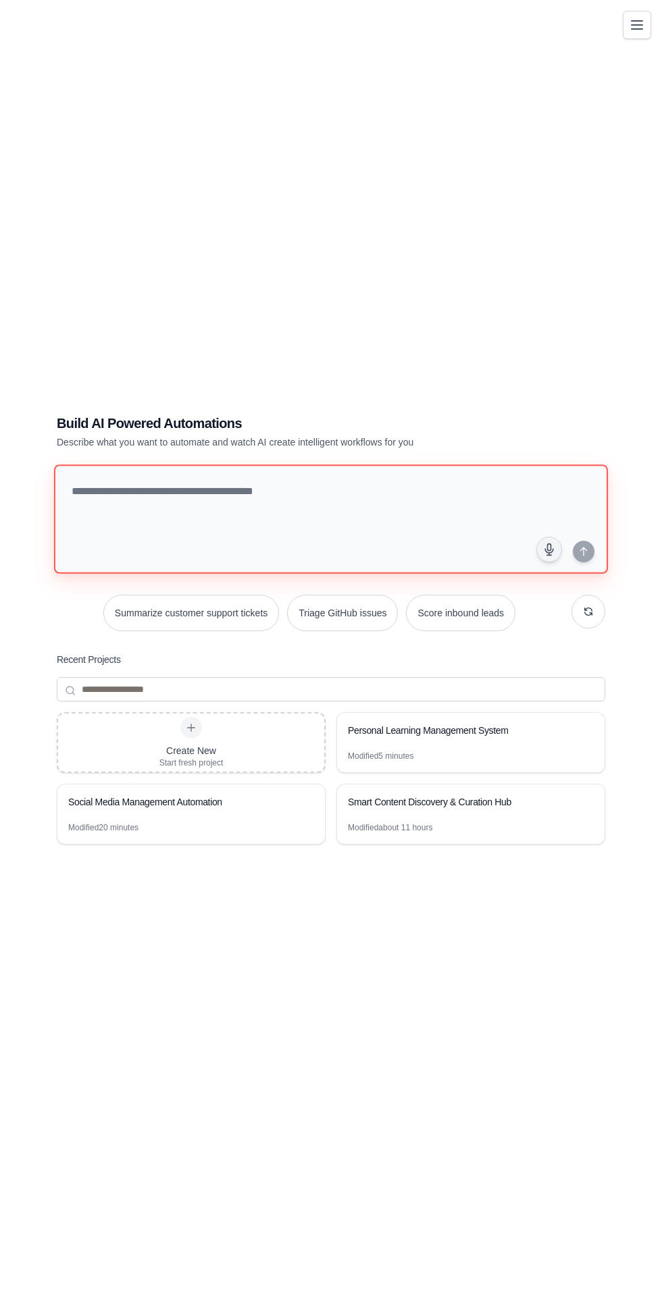
click at [403, 562] on textarea at bounding box center [331, 519] width 554 height 109
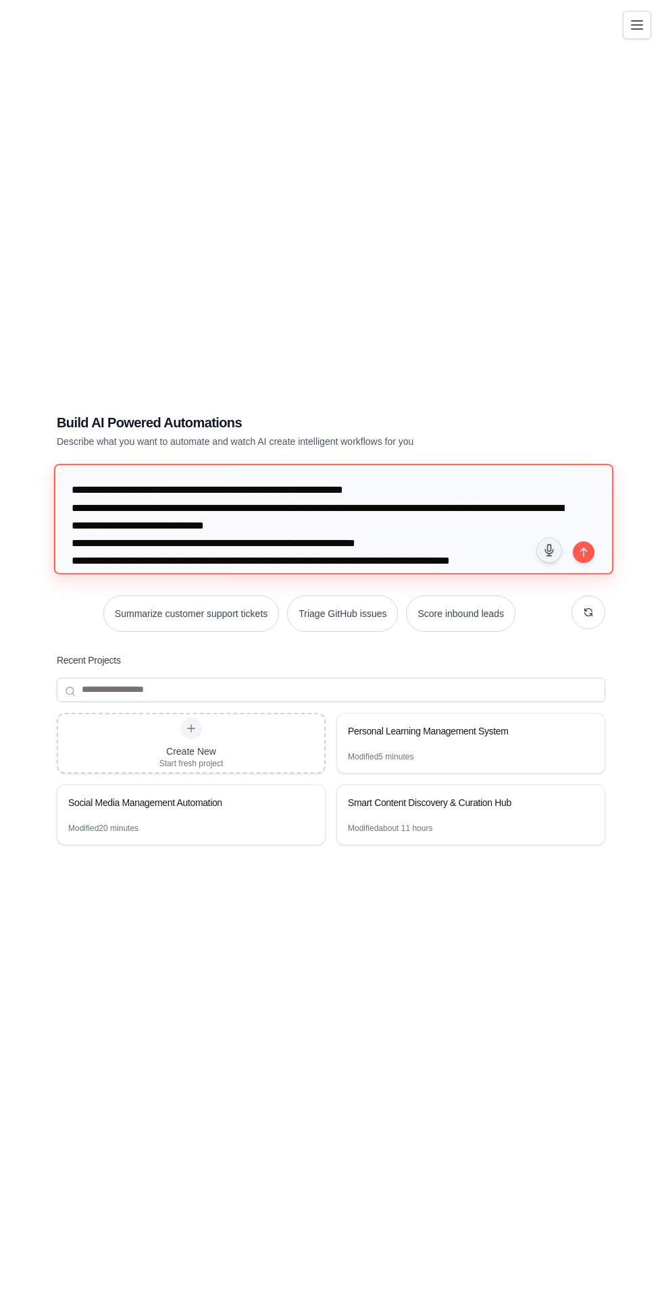
scroll to position [540, 0]
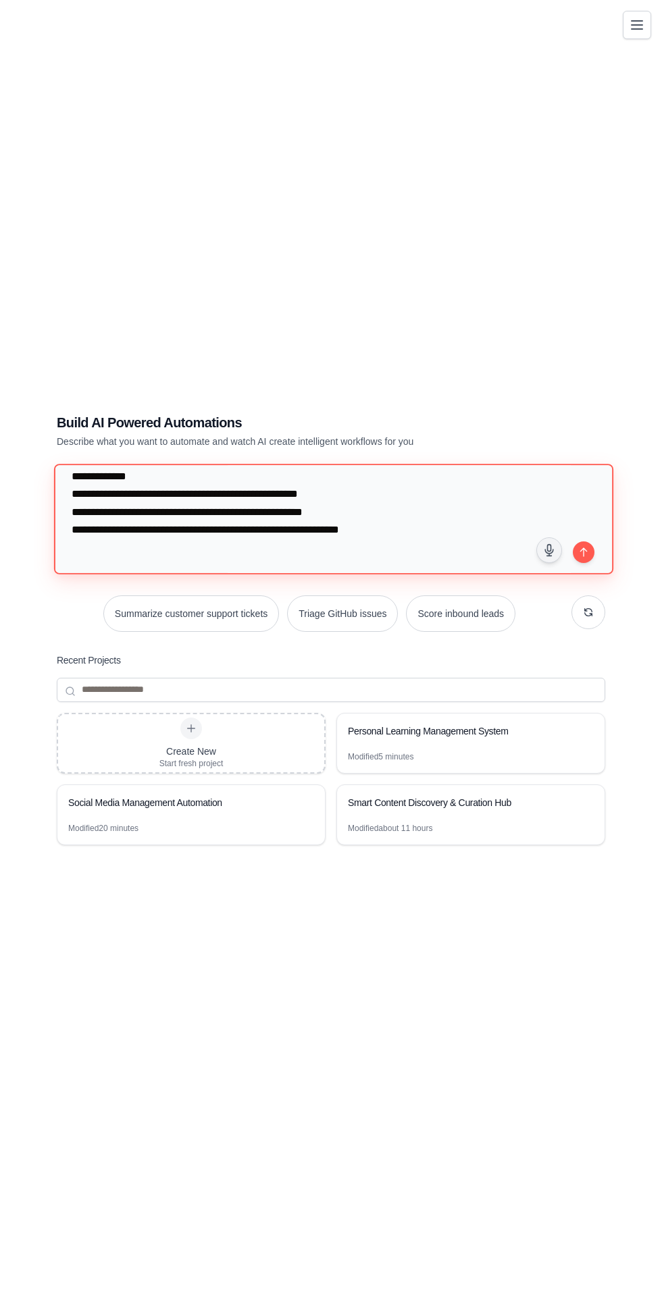
click at [595, 574] on textarea at bounding box center [333, 519] width 559 height 110
type textarea "**********"
click at [589, 563] on button "submit" at bounding box center [584, 552] width 22 height 22
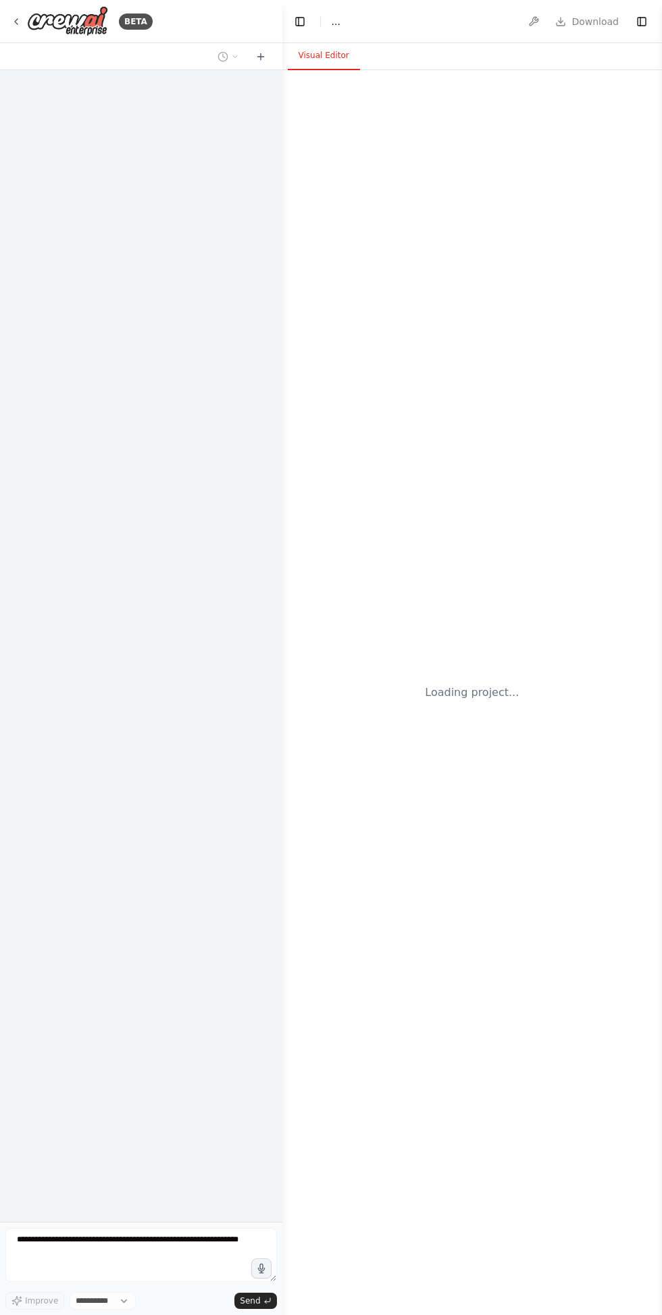
select select "****"
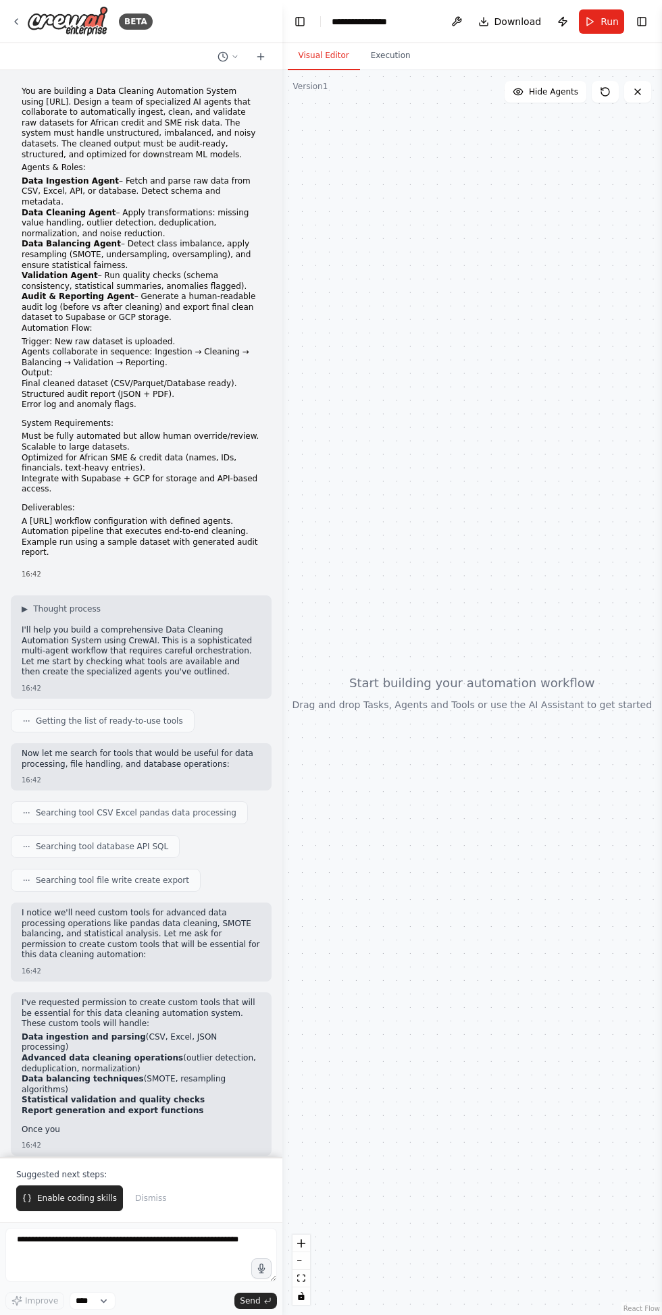
click at [48, 1204] on span "Enable coding skills" at bounding box center [77, 1198] width 80 height 11
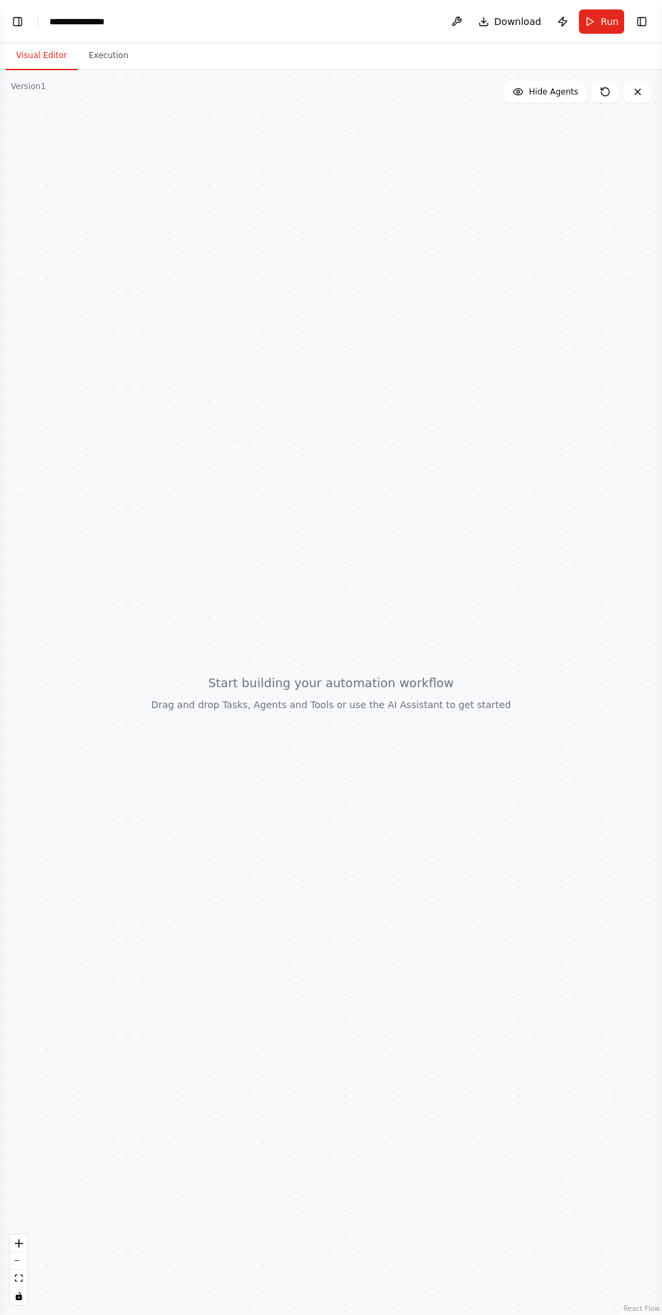
scroll to position [328, 0]
click at [18, 29] on button "Toggle Left Sidebar" at bounding box center [17, 21] width 19 height 19
click at [20, 14] on button "Toggle Left Sidebar" at bounding box center [17, 21] width 19 height 19
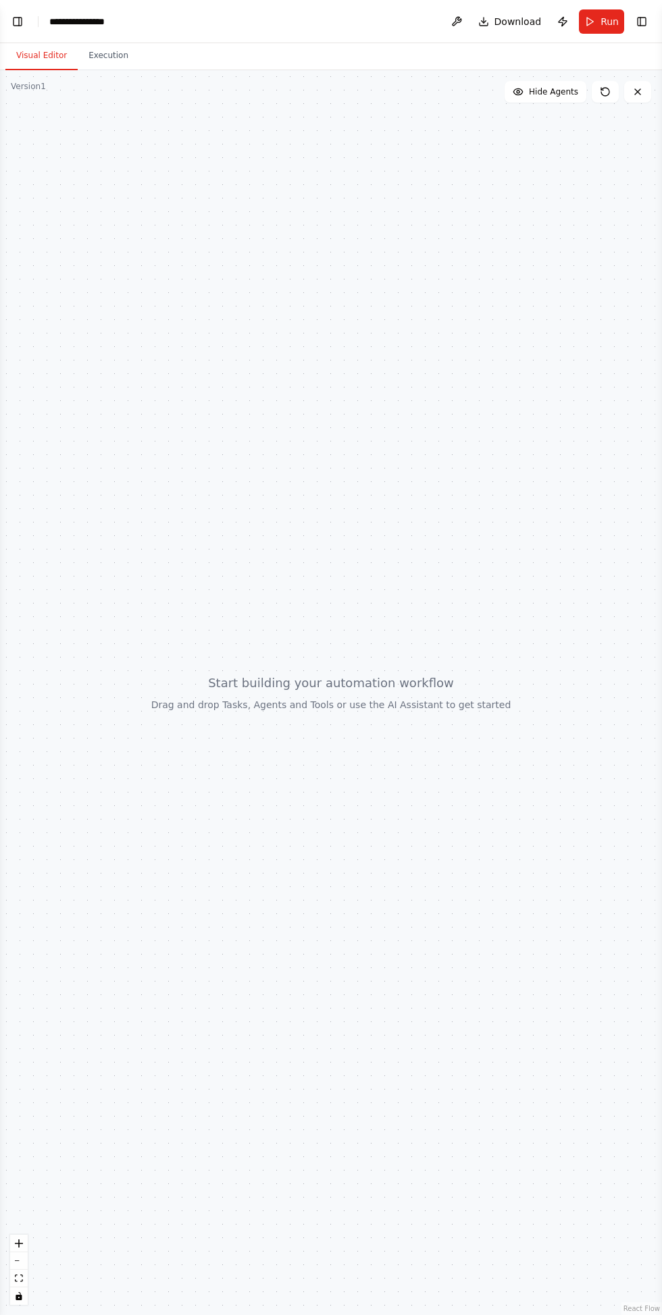
click at [17, 23] on button "Toggle Left Sidebar" at bounding box center [17, 21] width 19 height 19
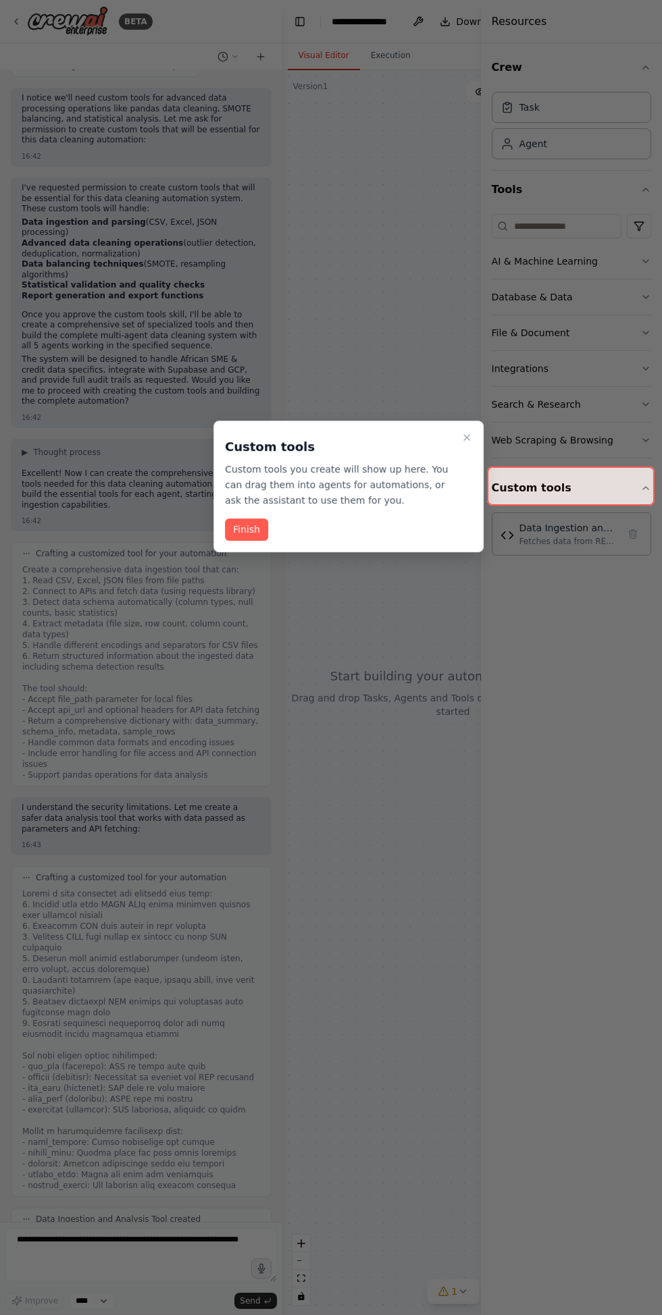
scroll to position [1225, 0]
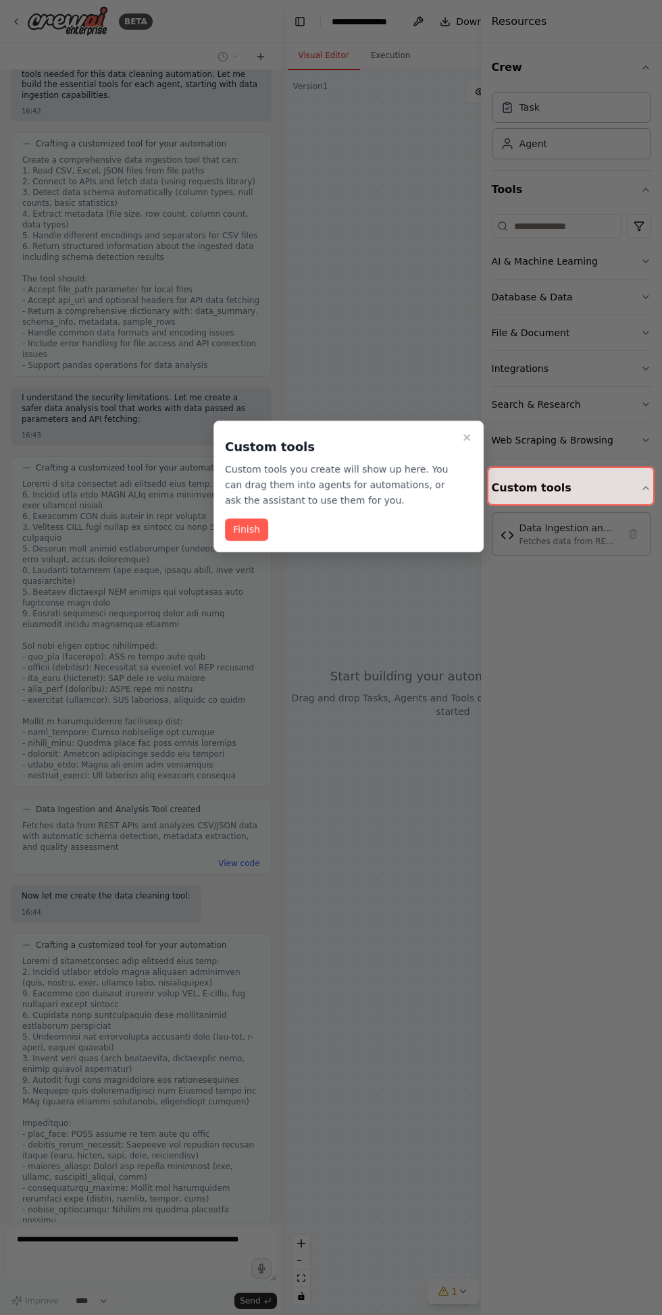
click at [245, 529] on button "Finish" at bounding box center [246, 530] width 43 height 22
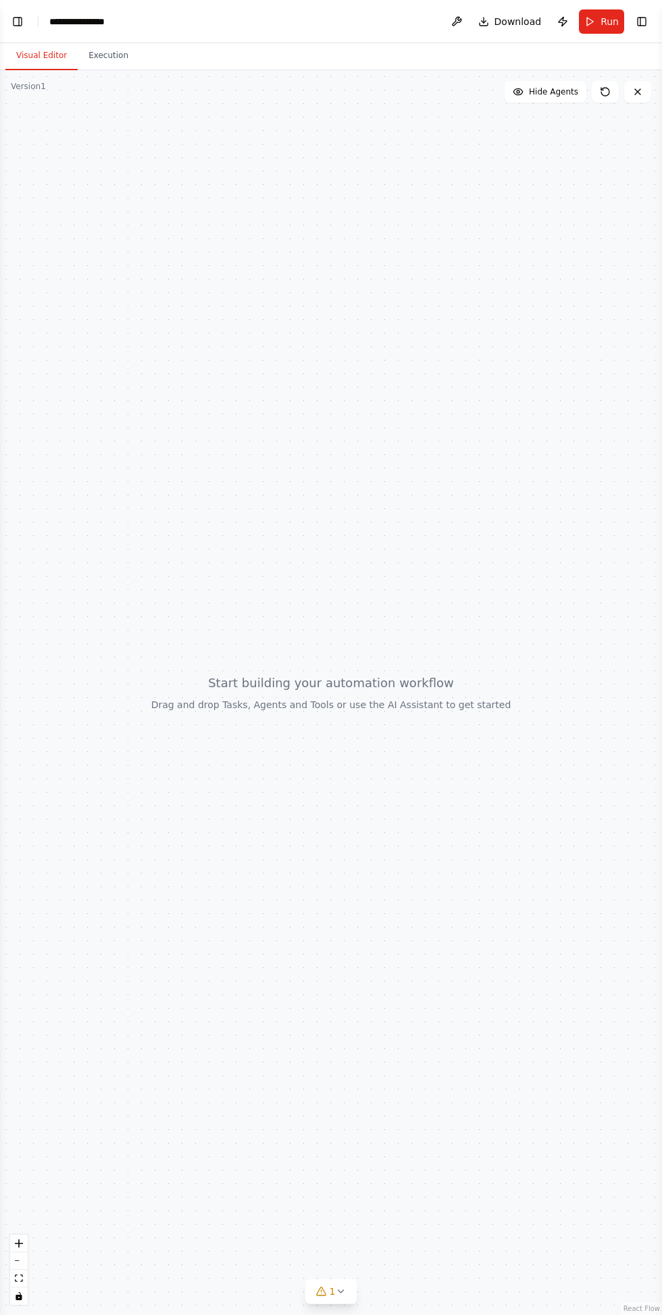
click at [24, 24] on button "Toggle Left Sidebar" at bounding box center [17, 21] width 19 height 19
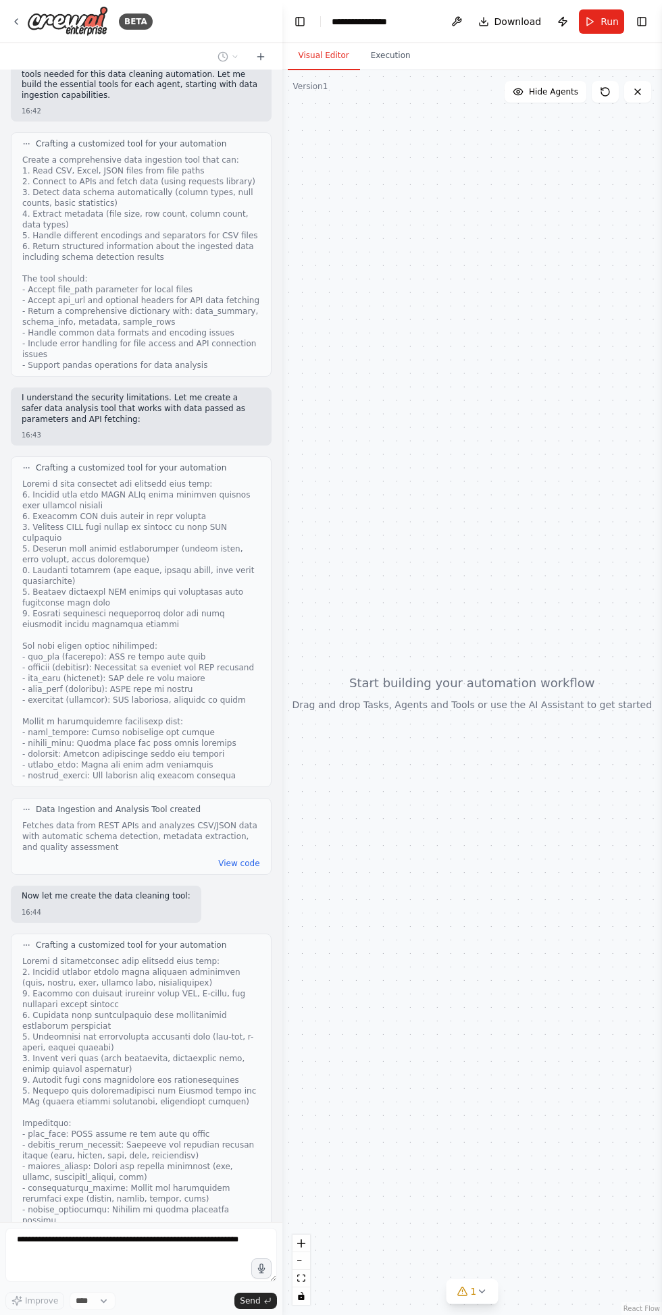
scroll to position [1323, 0]
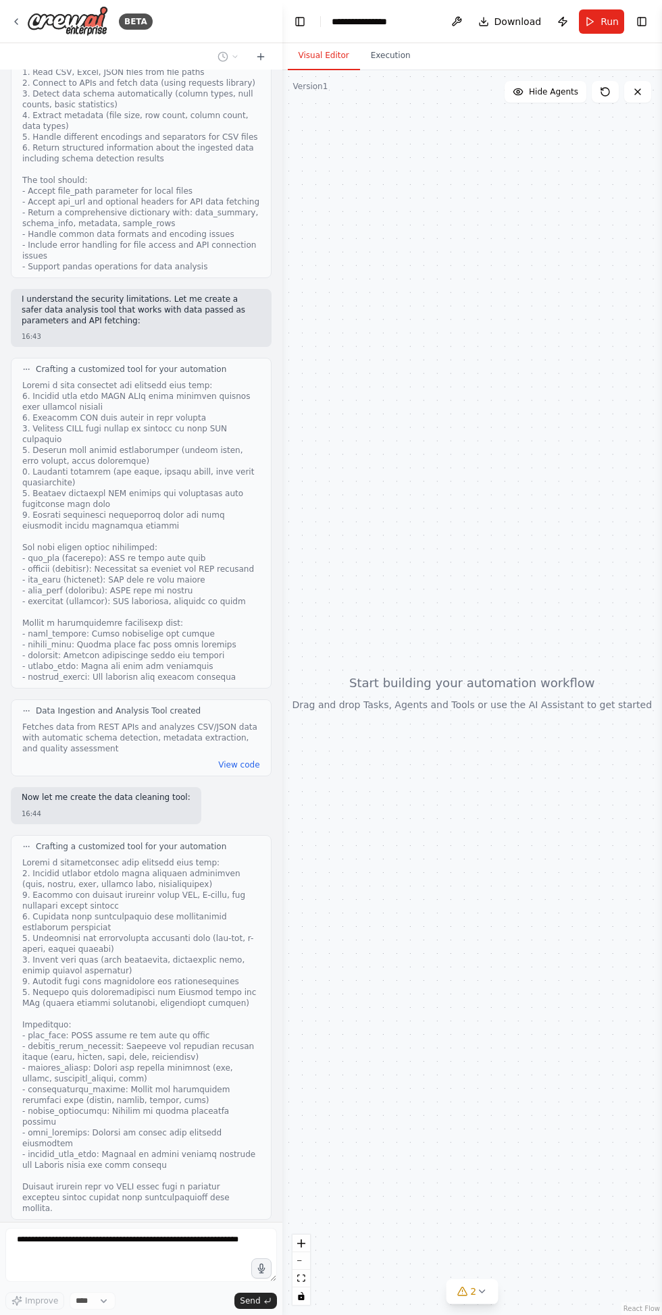
click at [246, 1302] on button "View code" at bounding box center [238, 1307] width 41 height 11
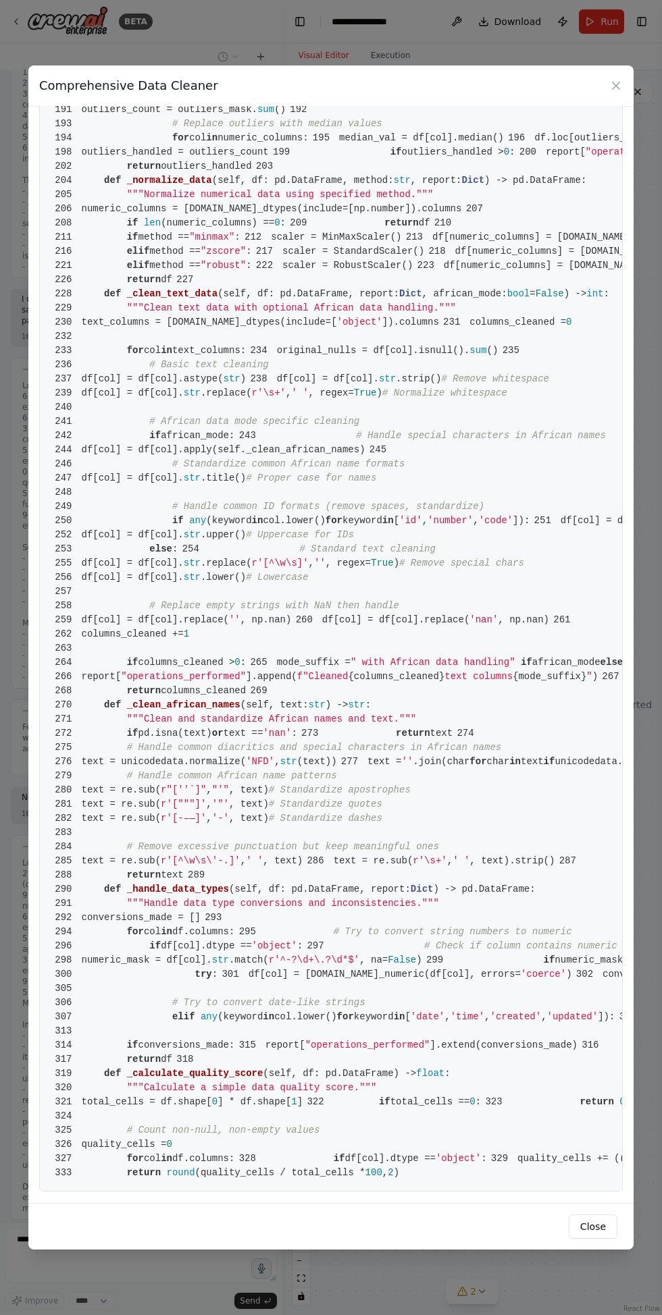
scroll to position [2565, 0]
click at [602, 1239] on button "Close" at bounding box center [593, 1227] width 49 height 24
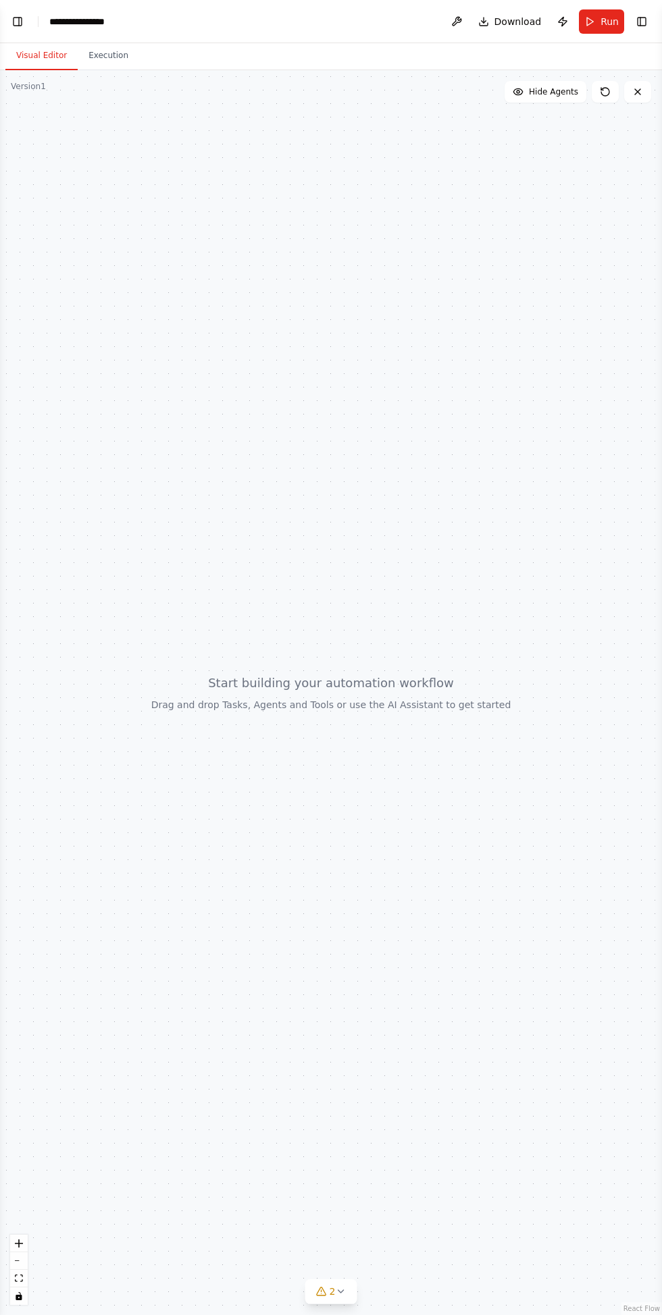
scroll to position [1236, 0]
click at [22, 30] on button "Toggle Left Sidebar" at bounding box center [17, 21] width 19 height 19
click at [17, 24] on button "Toggle Left Sidebar" at bounding box center [17, 21] width 19 height 19
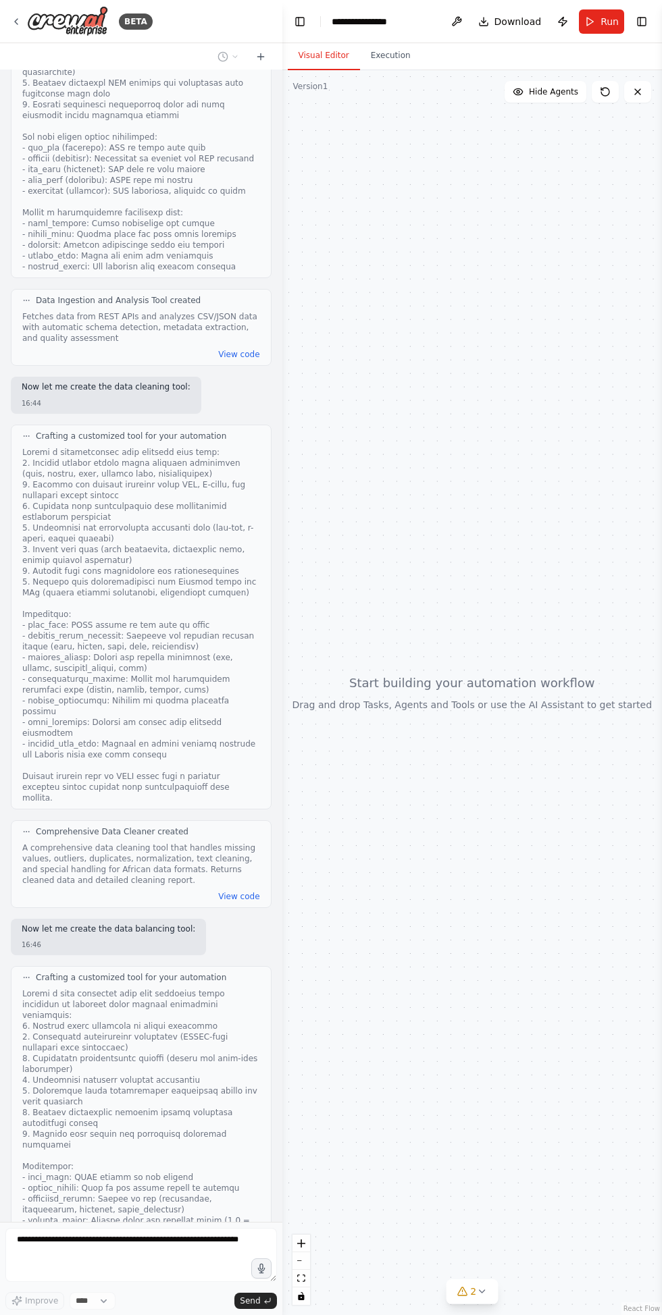
scroll to position [1646, 0]
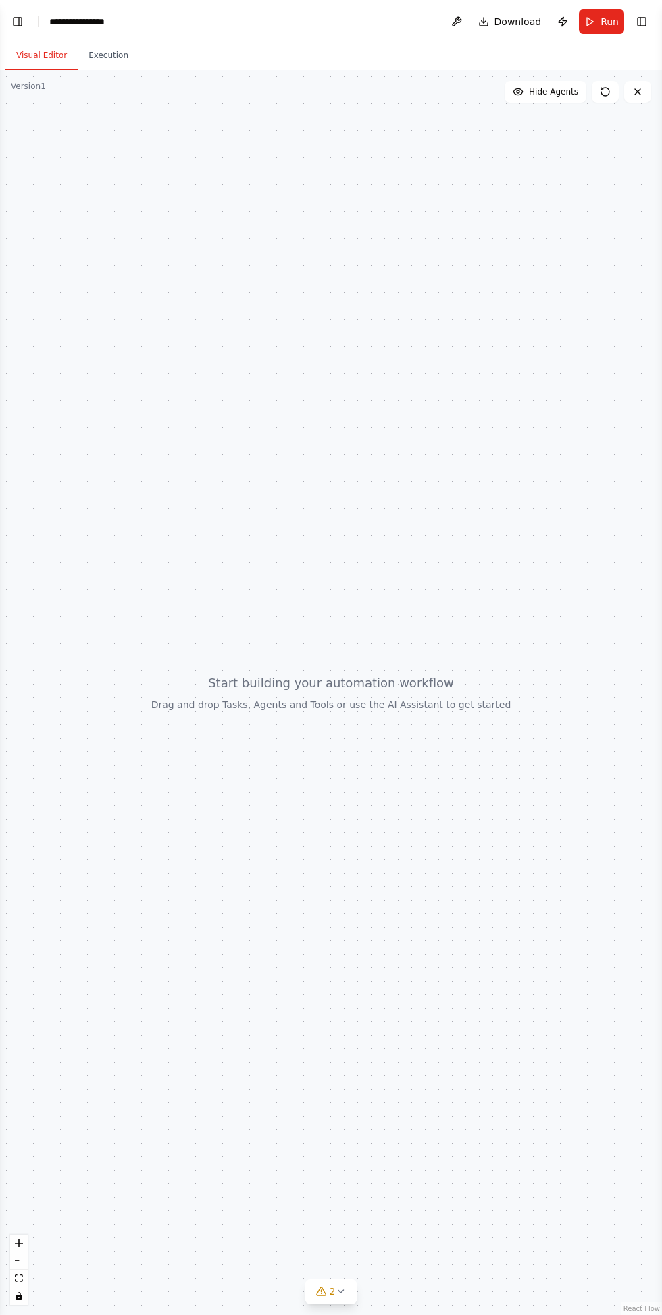
click at [14, 20] on button "Toggle Left Sidebar" at bounding box center [17, 21] width 19 height 19
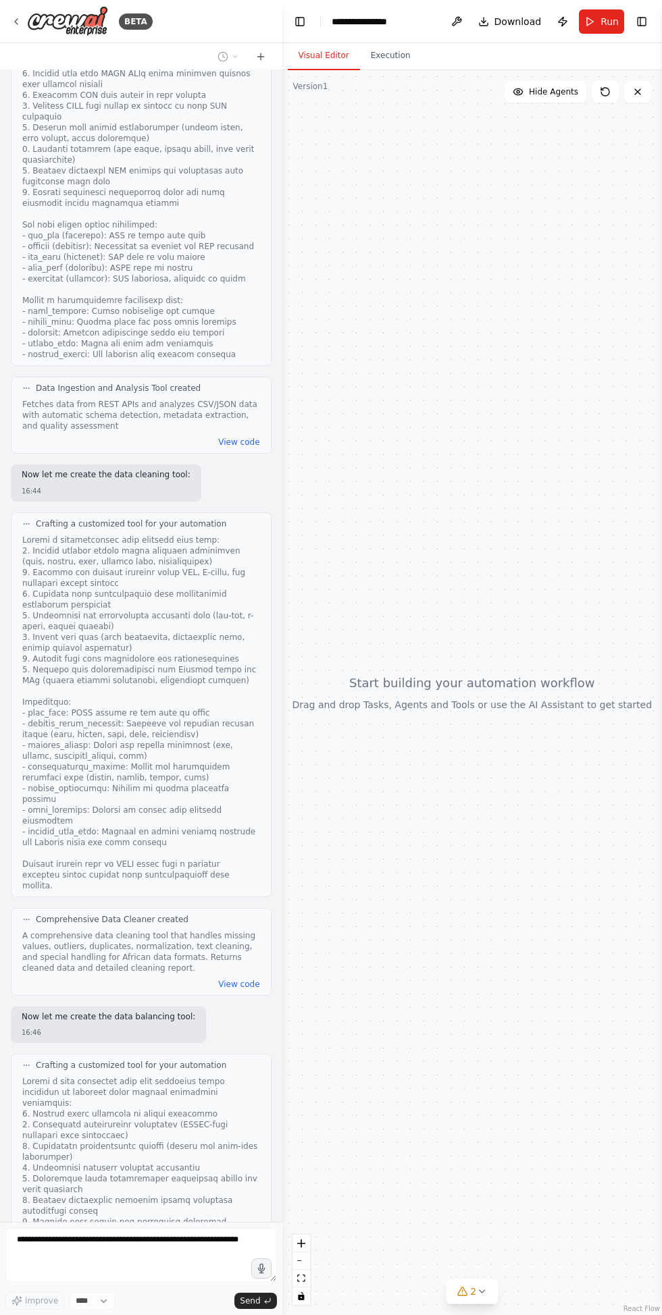
click at [641, 16] on button "Toggle Right Sidebar" at bounding box center [641, 21] width 19 height 19
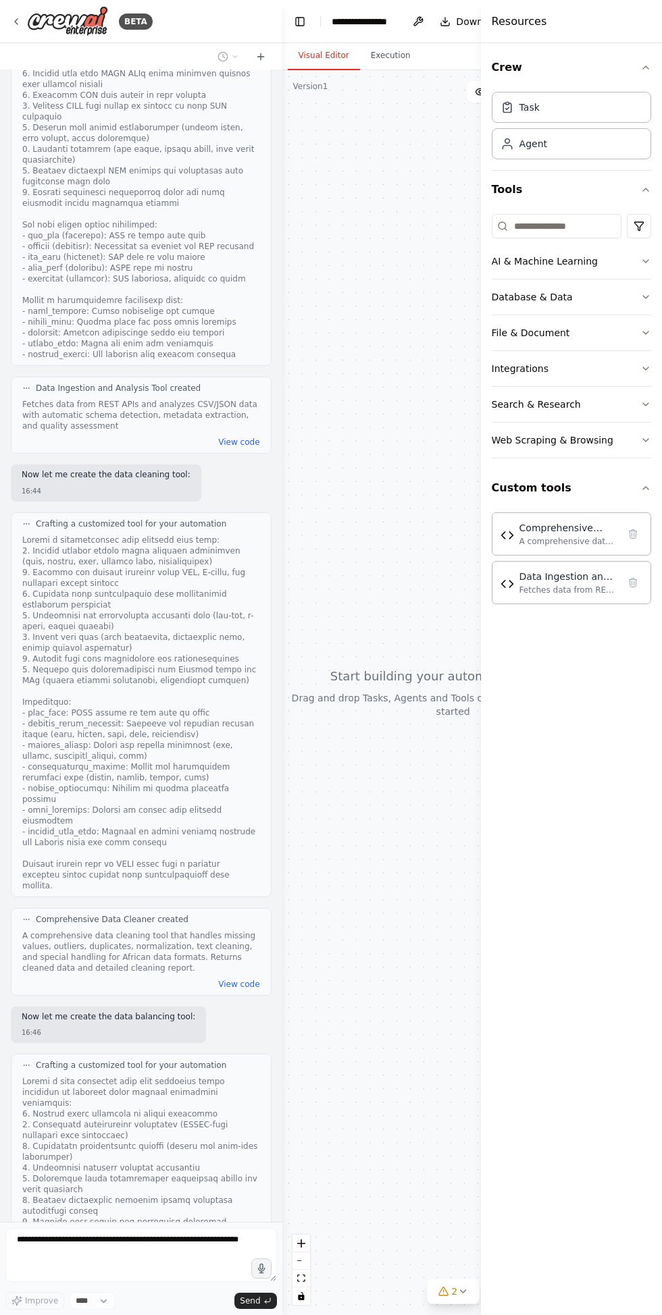
click at [508, 259] on div "AI & Machine Learning" at bounding box center [545, 262] width 106 height 14
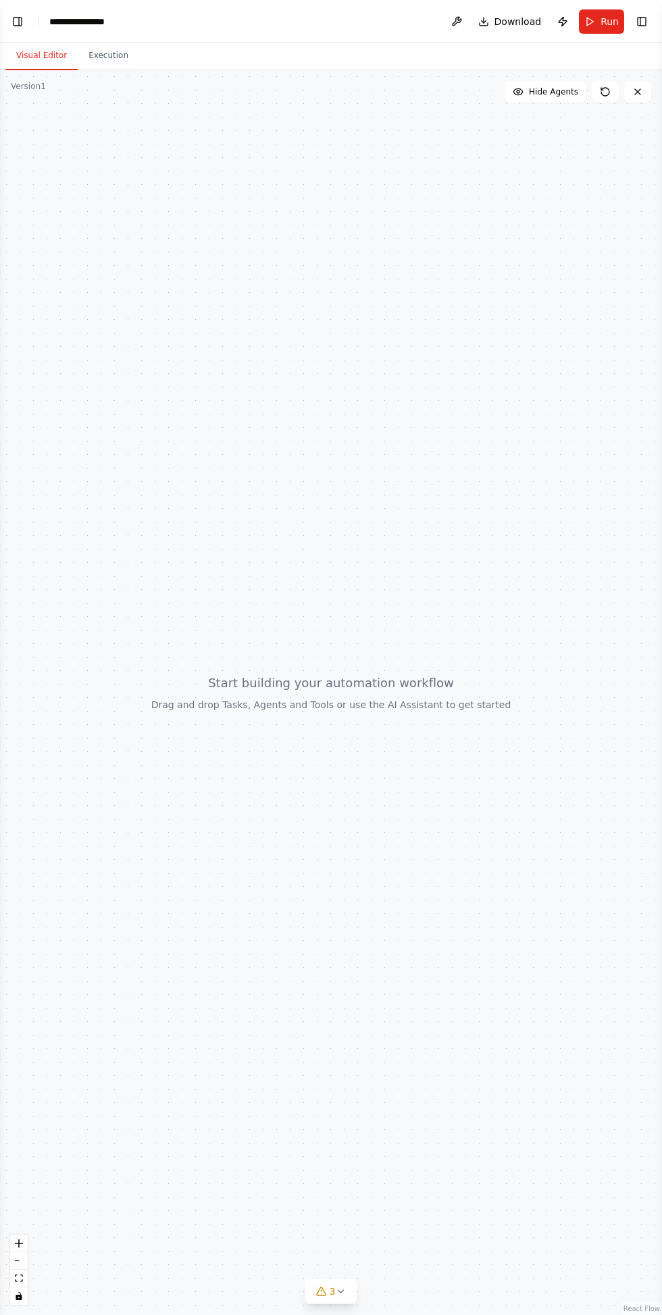
scroll to position [2275, 0]
click at [26, 14] on button "Toggle Left Sidebar" at bounding box center [17, 21] width 19 height 19
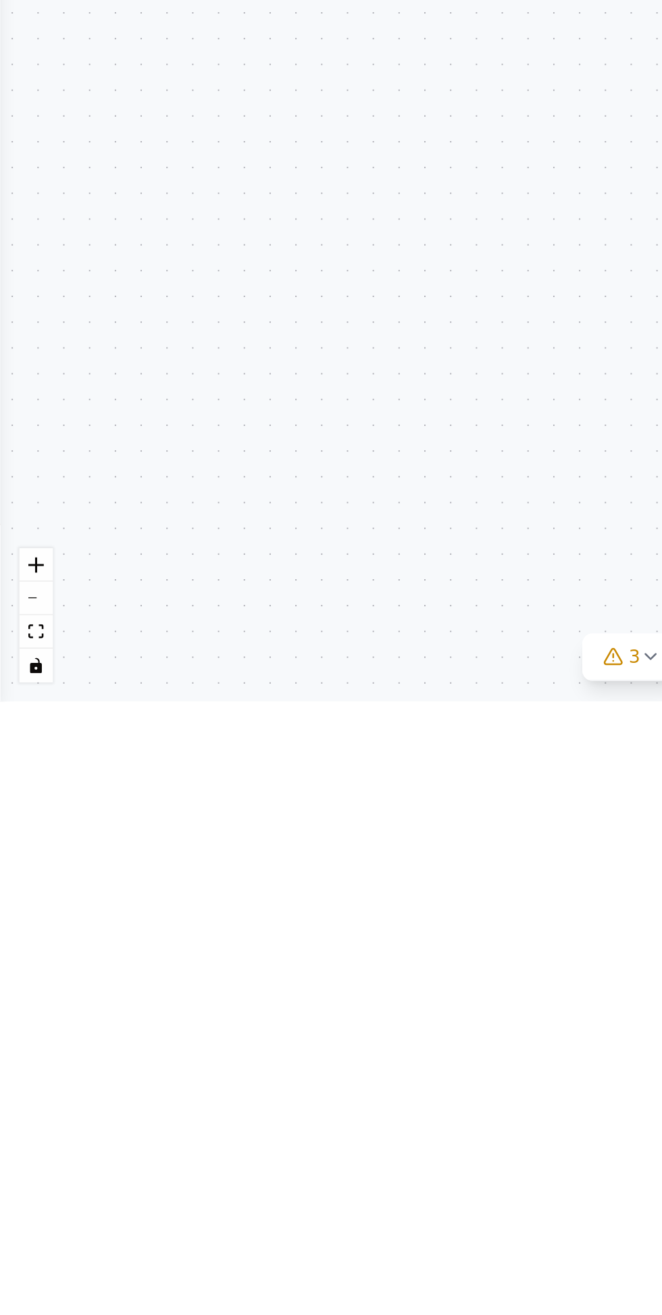
scroll to position [87, 0]
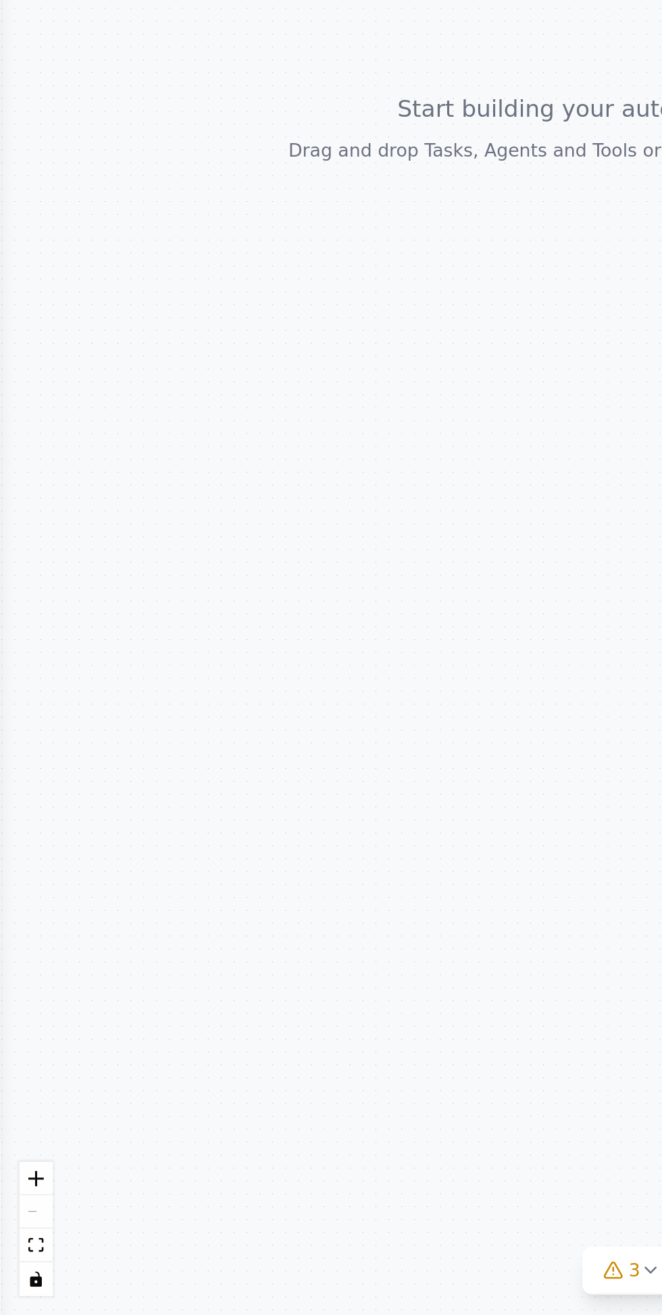
click at [14, 1294] on button "toggle interactivity" at bounding box center [19, 1297] width 18 height 18
click at [14, 1296] on button "toggle interactivity" at bounding box center [19, 1297] width 18 height 18
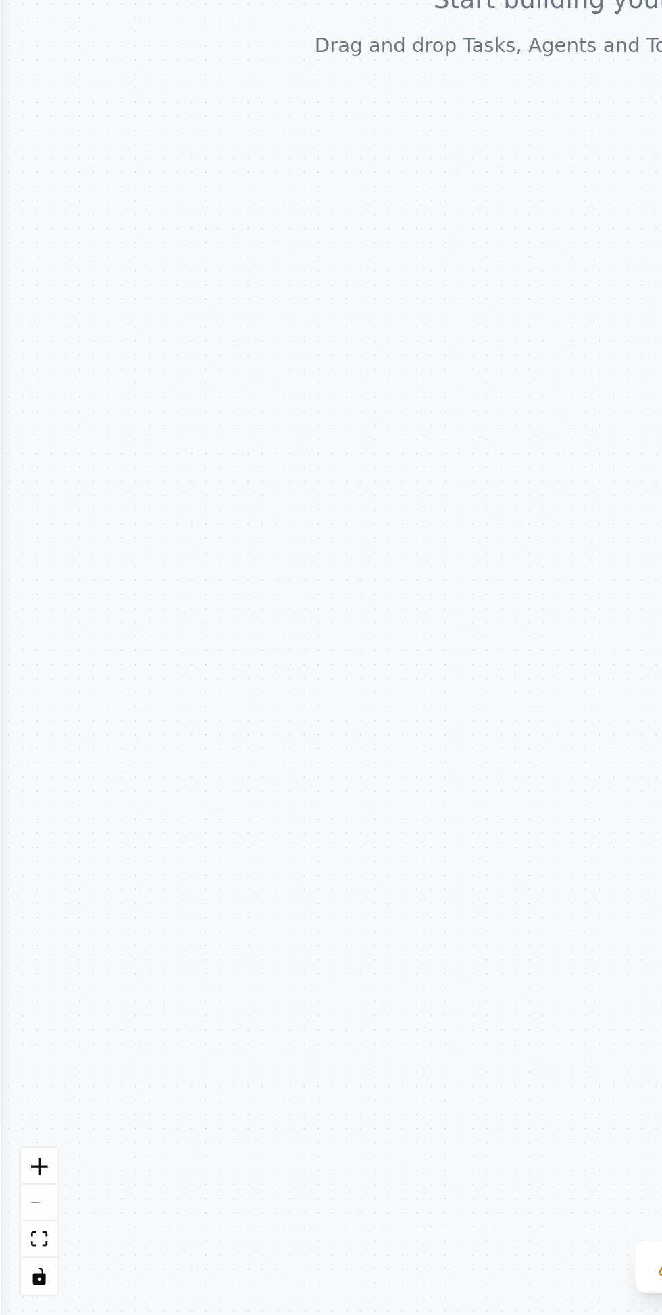
click at [13, 1281] on button "fit view" at bounding box center [19, 1279] width 18 height 18
click at [14, 1281] on button "fit view" at bounding box center [19, 1279] width 18 height 18
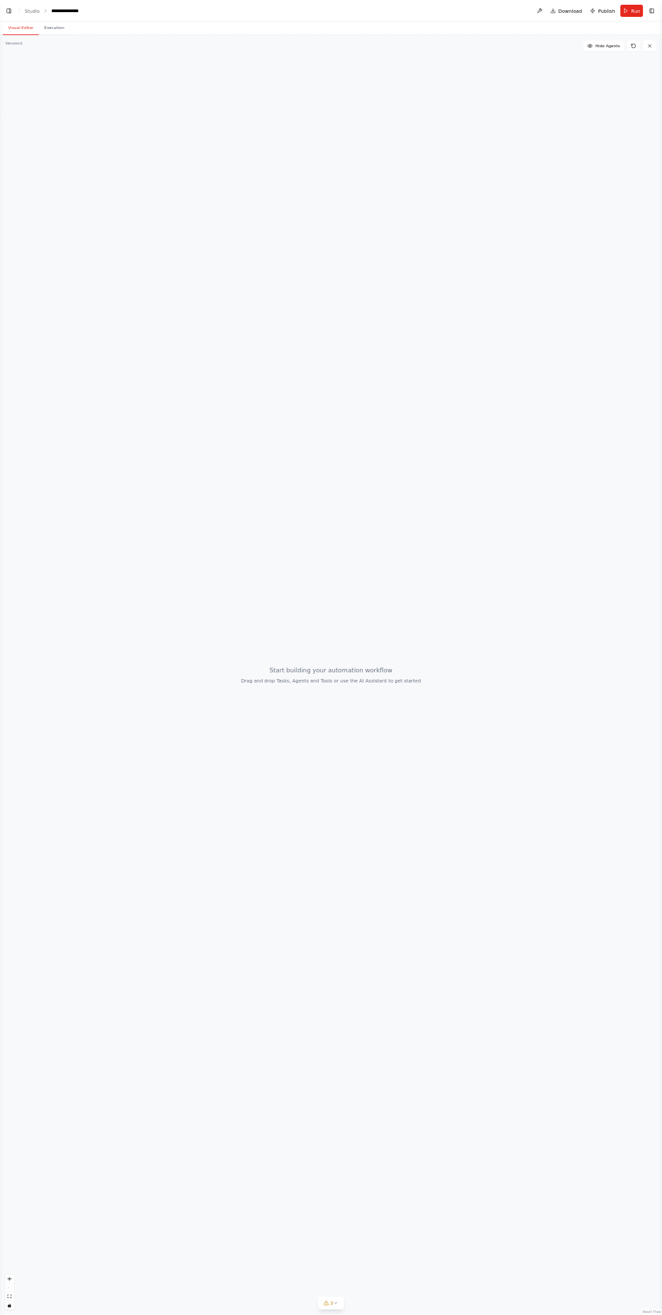
scroll to position [830, 0]
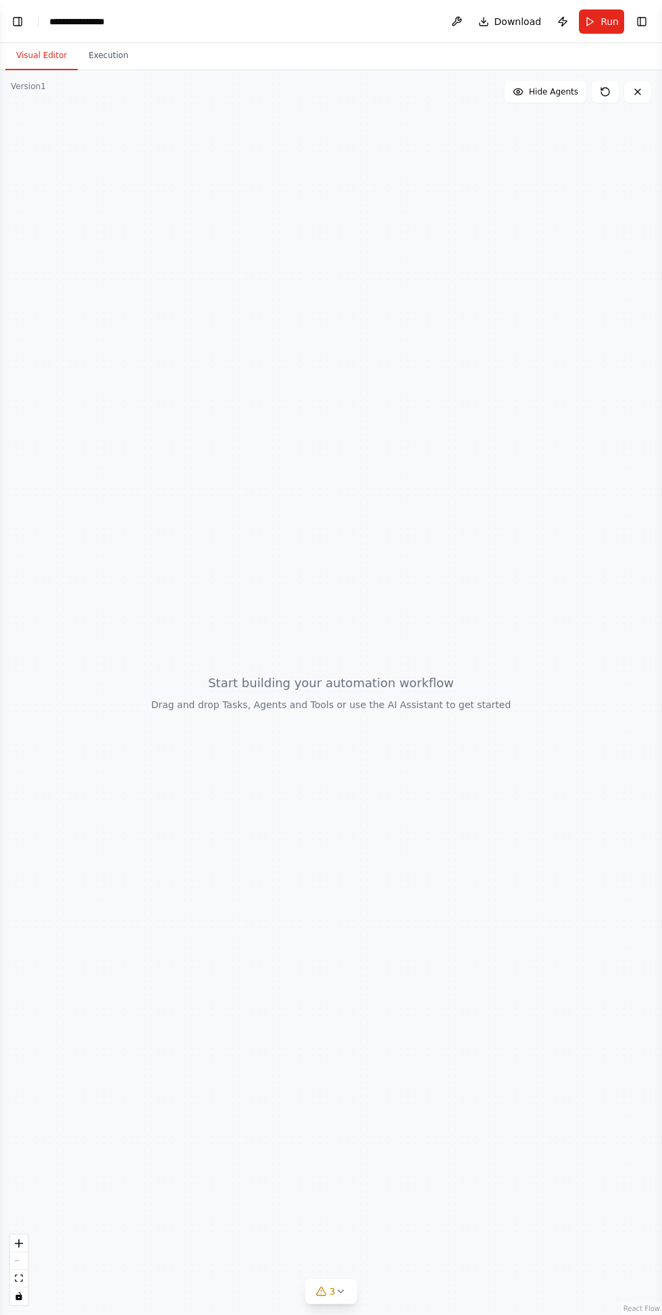
click at [537, 836] on div at bounding box center [331, 692] width 662 height 1245
click at [336, 1284] on button "3" at bounding box center [331, 1291] width 52 height 25
click at [632, 70] on div at bounding box center [331, 692] width 662 height 1245
click at [633, 70] on div at bounding box center [331, 692] width 662 height 1245
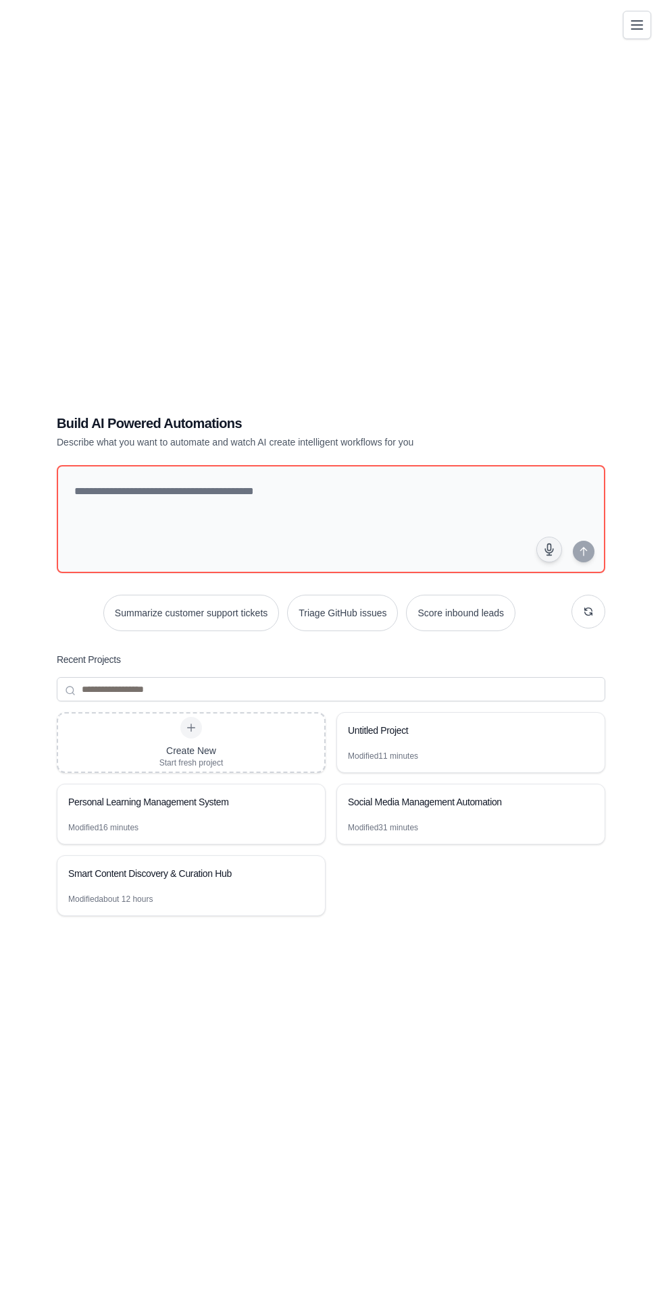
click at [497, 751] on div "Untitled Project" at bounding box center [470, 732] width 267 height 38
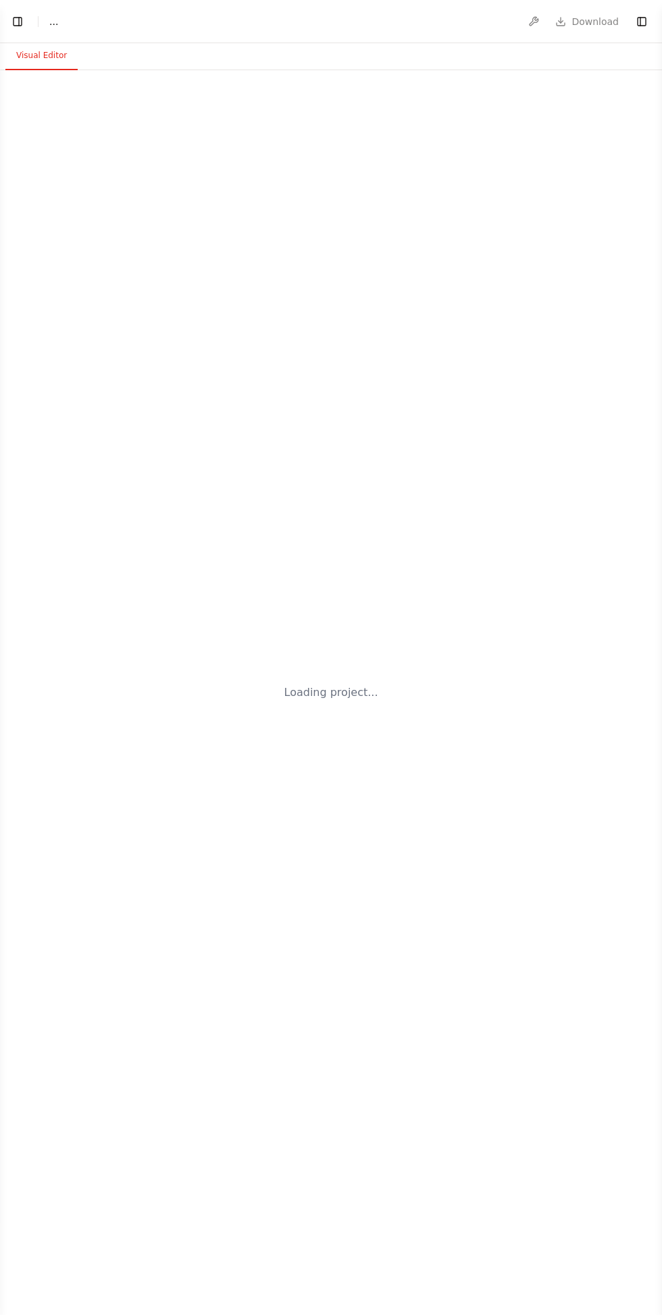
select select "****"
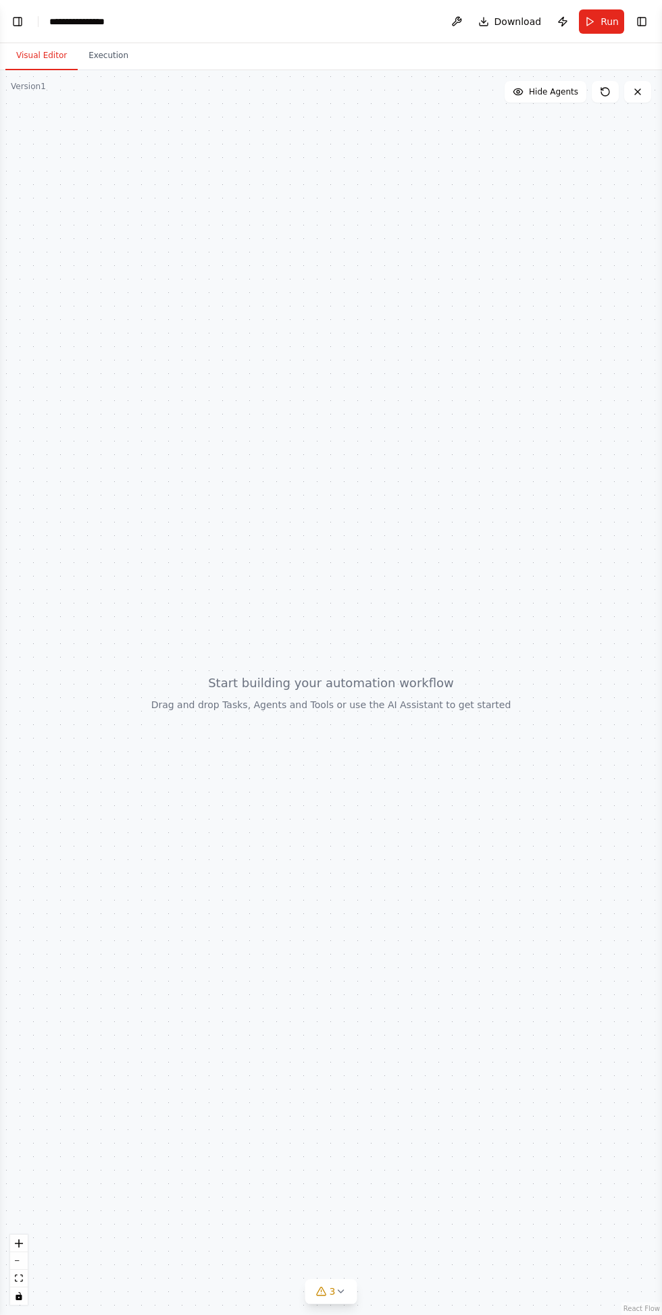
click at [25, 26] on button "Toggle Left Sidebar" at bounding box center [17, 21] width 19 height 19
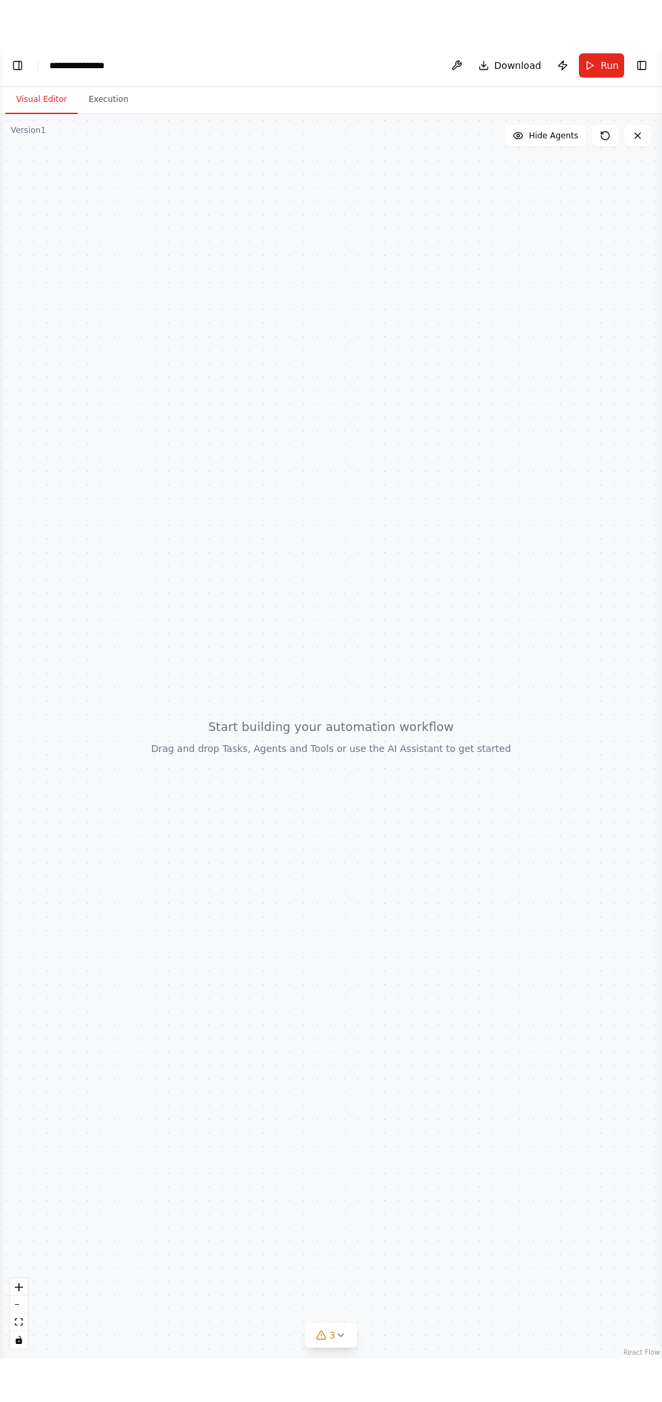
scroll to position [2152, 0]
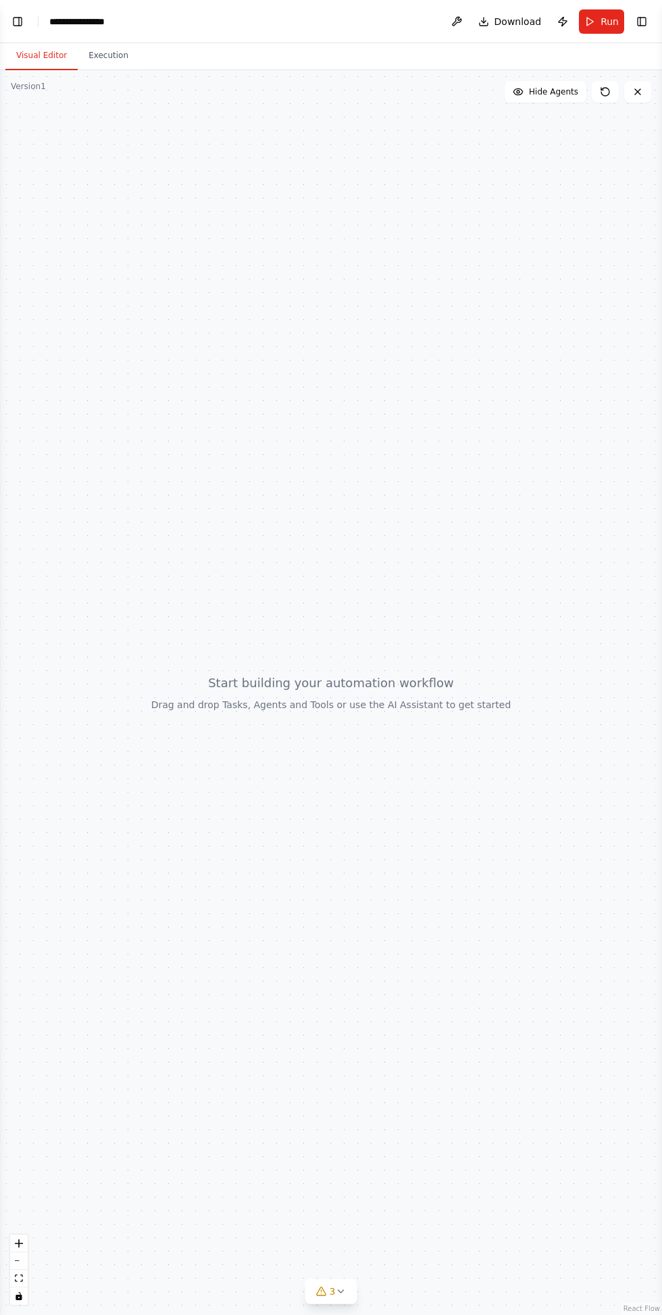
click at [25, 21] on button "Toggle Left Sidebar" at bounding box center [17, 21] width 19 height 19
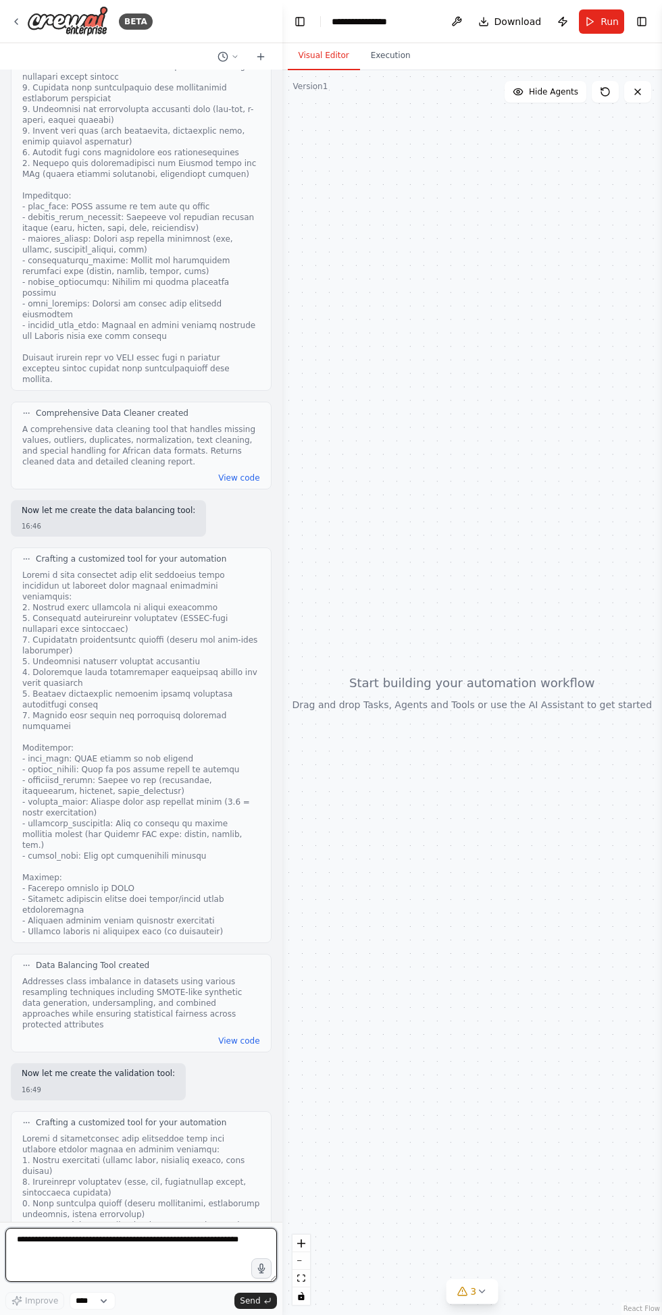
click at [99, 1282] on textarea at bounding box center [140, 1255] width 271 height 54
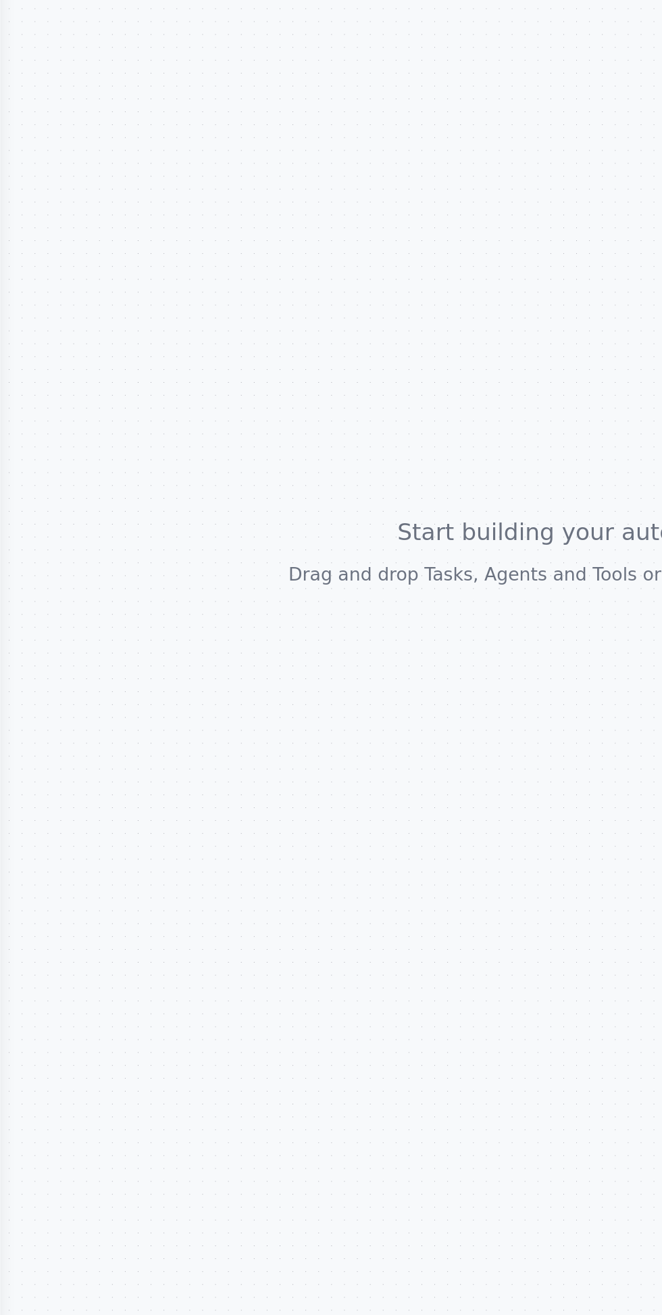
scroll to position [0, 0]
